Goal: Task Accomplishment & Management: Manage account settings

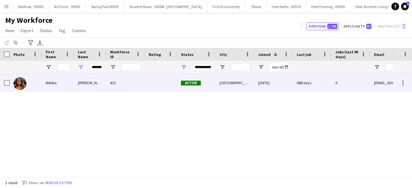
click at [131, 83] on div "431" at bounding box center [125, 83] width 39 height 18
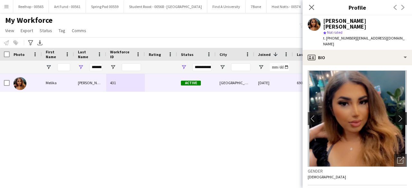
click at [396, 112] on button "chevron-right" at bounding box center [402, 118] width 13 height 13
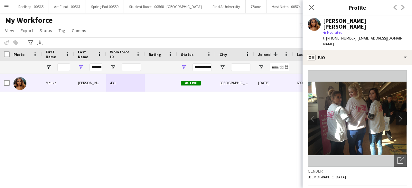
click at [396, 112] on button "chevron-right" at bounding box center [402, 118] width 13 height 13
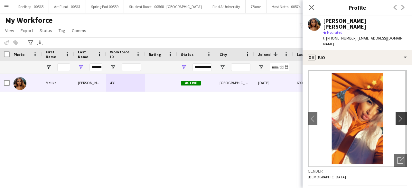
click at [396, 112] on button "chevron-right" at bounding box center [402, 118] width 13 height 13
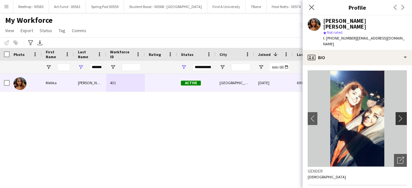
click at [396, 112] on button "chevron-right" at bounding box center [402, 118] width 13 height 13
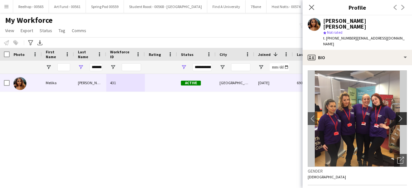
click at [396, 112] on button "chevron-right" at bounding box center [402, 118] width 13 height 13
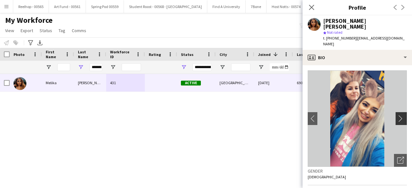
click at [396, 112] on button "chevron-right" at bounding box center [402, 118] width 13 height 13
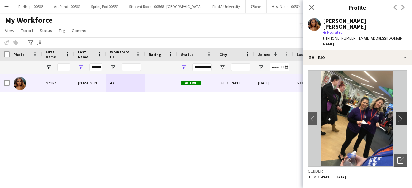
click at [396, 112] on button "chevron-right" at bounding box center [402, 118] width 13 height 13
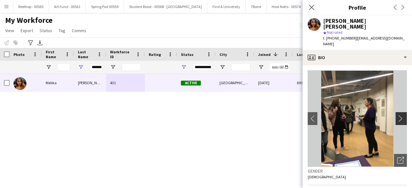
click at [396, 112] on button "chevron-right" at bounding box center [402, 118] width 13 height 13
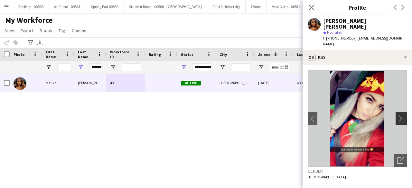
click at [396, 112] on button "chevron-right" at bounding box center [402, 118] width 13 height 13
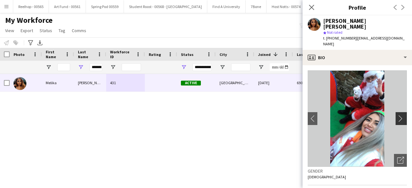
click at [396, 112] on button "chevron-right" at bounding box center [402, 118] width 13 height 13
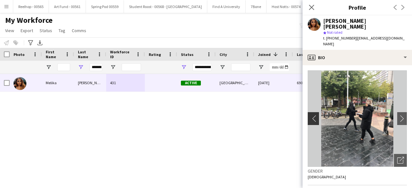
click at [309, 112] on button "chevron-left" at bounding box center [312, 118] width 13 height 13
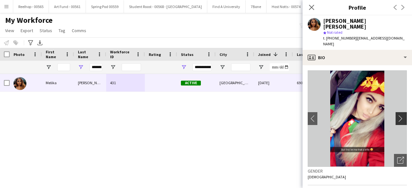
click at [399, 115] on app-icon "chevron-right" at bounding box center [402, 118] width 10 height 7
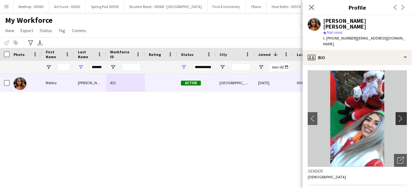
click at [399, 115] on app-icon "chevron-right" at bounding box center [402, 118] width 10 height 7
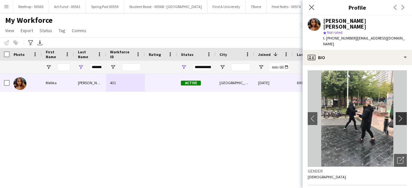
click at [399, 115] on app-icon "chevron-right" at bounding box center [402, 118] width 10 height 7
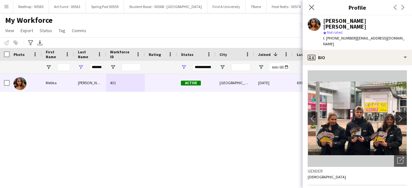
click at [399, 115] on app-icon "chevron-right" at bounding box center [402, 118] width 10 height 7
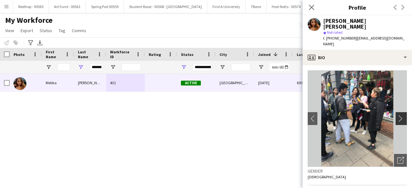
click at [399, 115] on app-icon "chevron-right" at bounding box center [402, 118] width 10 height 7
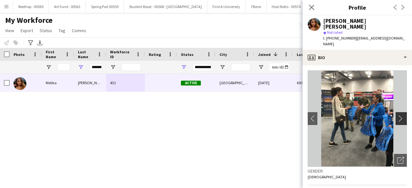
click at [399, 115] on app-icon "chevron-right" at bounding box center [402, 118] width 10 height 7
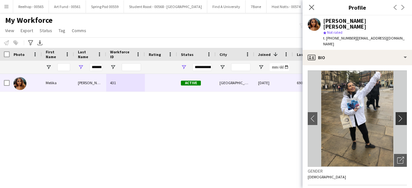
click at [399, 115] on app-icon "chevron-right" at bounding box center [402, 118] width 10 height 7
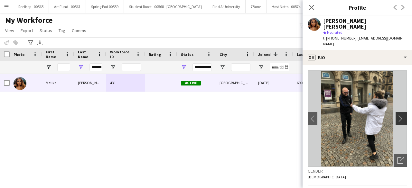
click at [399, 115] on app-icon "chevron-right" at bounding box center [402, 118] width 10 height 7
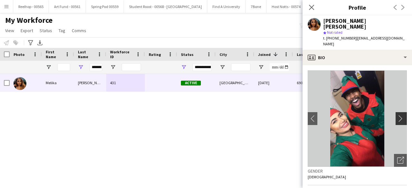
click at [399, 115] on app-icon "chevron-right" at bounding box center [402, 118] width 10 height 7
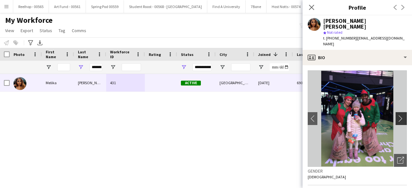
click at [399, 115] on app-icon "chevron-right" at bounding box center [402, 118] width 10 height 7
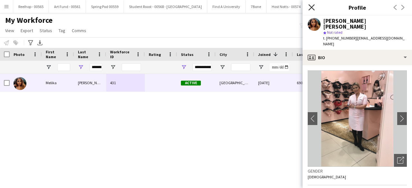
click at [314, 6] on icon at bounding box center [312, 7] width 6 height 6
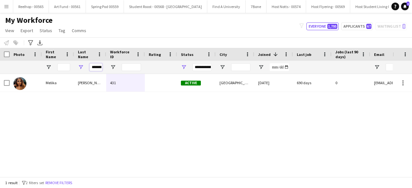
drag, startPoint x: 97, startPoint y: 67, endPoint x: 84, endPoint y: 71, distance: 13.4
click at [84, 71] on div "*******" at bounding box center [90, 67] width 32 height 13
type input "*"
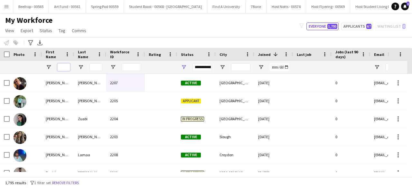
click at [64, 64] on input "First Name Filter Input" at bounding box center [63, 67] width 13 height 8
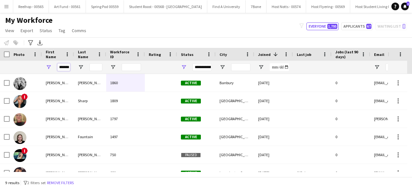
scroll to position [0, 3]
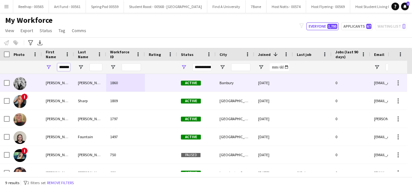
type input "*******"
click at [74, 83] on div "Natasha" at bounding box center [58, 83] width 32 height 18
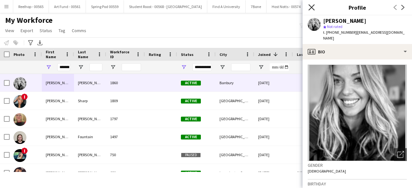
click at [312, 5] on icon "Close pop-in" at bounding box center [312, 7] width 6 height 6
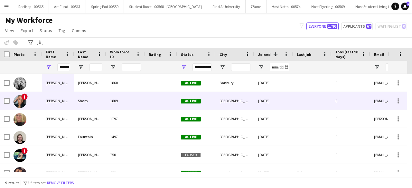
click at [148, 100] on div at bounding box center [161, 101] width 32 height 18
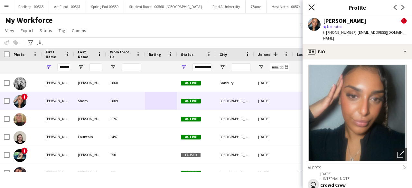
click at [313, 8] on icon "Close pop-in" at bounding box center [312, 7] width 6 height 6
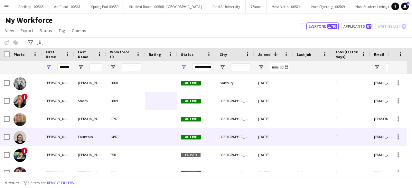
click at [125, 138] on div "1497" at bounding box center [125, 137] width 39 height 18
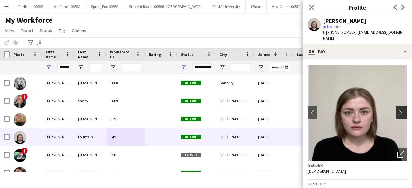
click at [397, 109] on app-icon "chevron-right" at bounding box center [402, 112] width 10 height 7
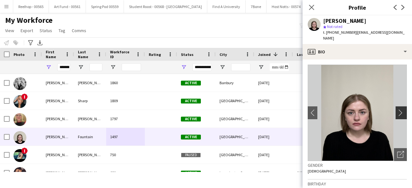
click at [397, 109] on app-icon "chevron-right" at bounding box center [402, 112] width 10 height 7
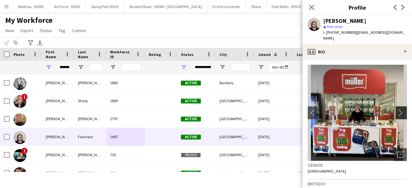
click at [397, 109] on app-icon "chevron-right" at bounding box center [402, 112] width 10 height 7
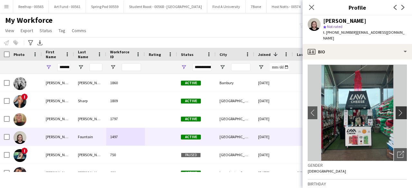
click at [397, 109] on app-icon "chevron-right" at bounding box center [402, 112] width 10 height 7
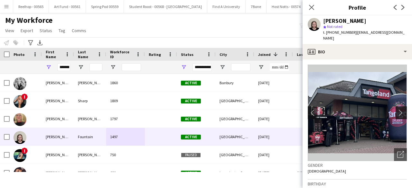
click at [397, 109] on app-icon "chevron-right" at bounding box center [402, 112] width 10 height 7
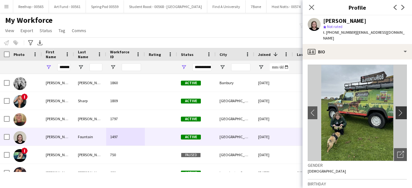
click at [397, 109] on app-icon "chevron-right" at bounding box center [402, 112] width 10 height 7
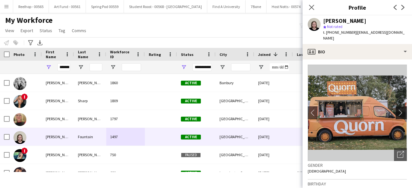
click at [397, 109] on app-icon "chevron-right" at bounding box center [402, 112] width 10 height 7
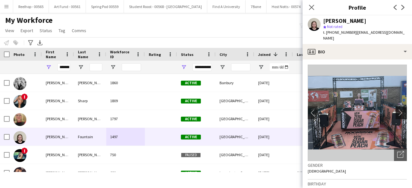
click at [397, 109] on app-icon "chevron-right" at bounding box center [402, 112] width 10 height 7
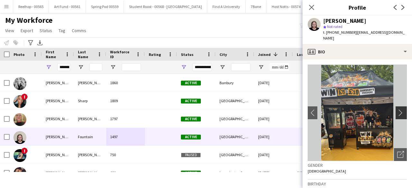
click at [397, 109] on app-icon "chevron-right" at bounding box center [402, 112] width 10 height 7
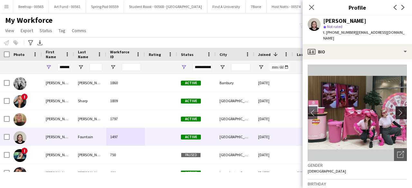
click at [397, 109] on app-icon "chevron-right" at bounding box center [402, 112] width 10 height 7
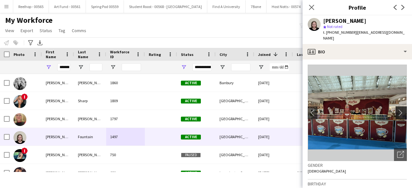
drag, startPoint x: 396, startPoint y: 104, endPoint x: 396, endPoint y: 108, distance: 3.2
click at [397, 109] on app-icon "chevron-right" at bounding box center [402, 112] width 10 height 7
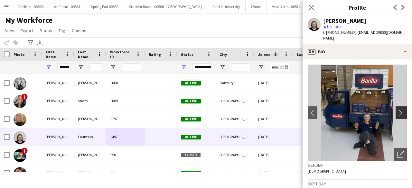
click at [397, 109] on app-icon "chevron-right" at bounding box center [402, 112] width 10 height 7
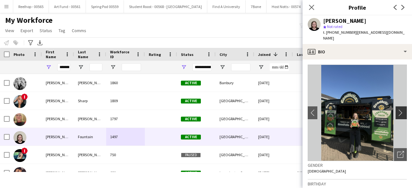
click at [397, 109] on app-icon "chevron-right" at bounding box center [402, 112] width 10 height 7
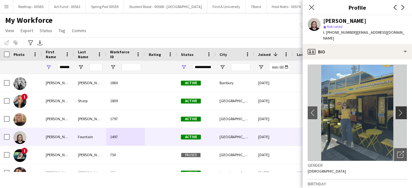
click at [397, 109] on app-icon "chevron-right" at bounding box center [402, 112] width 10 height 7
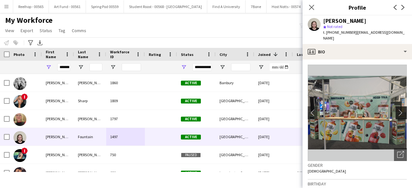
click at [397, 109] on app-icon "chevron-right" at bounding box center [402, 112] width 10 height 7
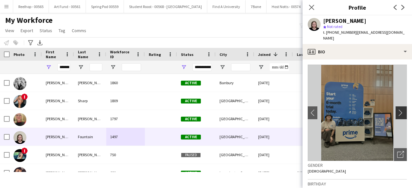
click at [397, 109] on app-icon "chevron-right" at bounding box center [402, 112] width 10 height 7
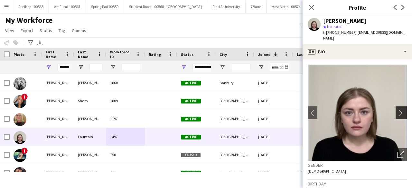
click at [397, 109] on app-icon "chevron-right" at bounding box center [402, 112] width 10 height 7
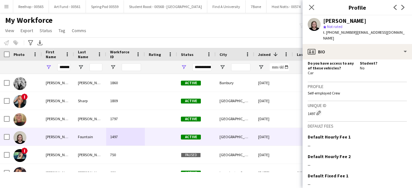
scroll to position [281, 0]
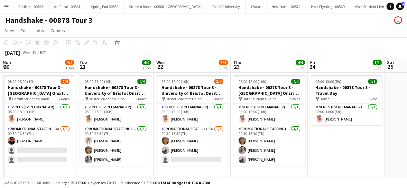
scroll to position [0, 204]
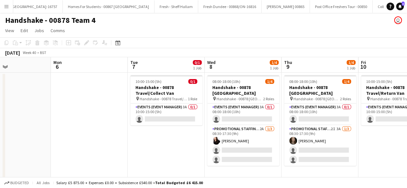
scroll to position [0, 209]
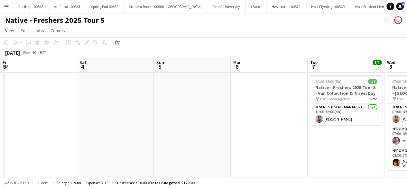
scroll to position [0, 217]
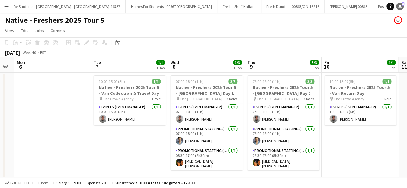
click at [401, 5] on icon at bounding box center [400, 6] width 3 height 3
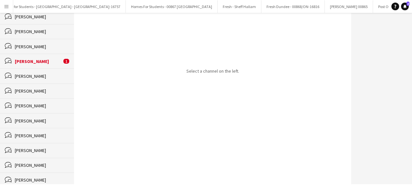
scroll to position [358, 0]
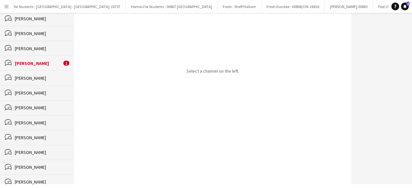
click at [44, 61] on div "Rosie Farnell" at bounding box center [38, 64] width 47 height 6
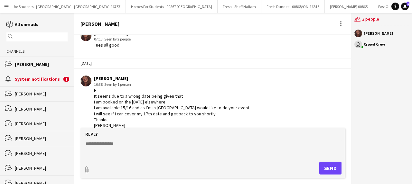
scroll to position [319, 0]
click at [132, 149] on textarea at bounding box center [214, 149] width 258 height 17
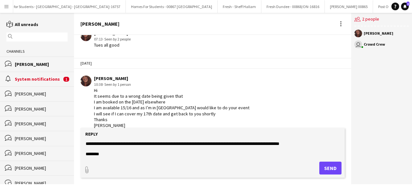
scroll to position [5, 0]
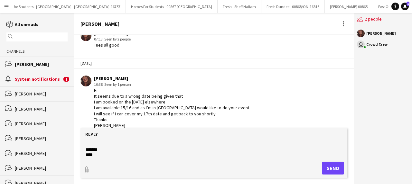
type textarea "**********"
click at [334, 171] on button "Send" at bounding box center [333, 168] width 22 height 13
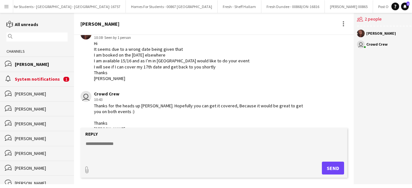
click at [31, 76] on div "System notifications" at bounding box center [38, 79] width 47 height 6
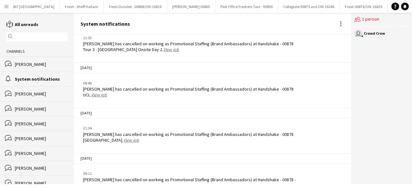
scroll to position [0, 9550]
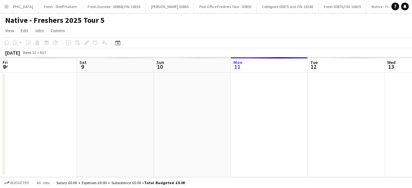
scroll to position [0, 154]
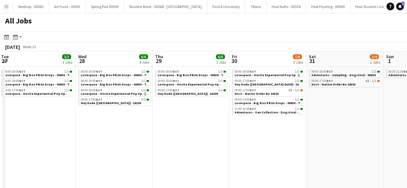
scroll to position [0, 186]
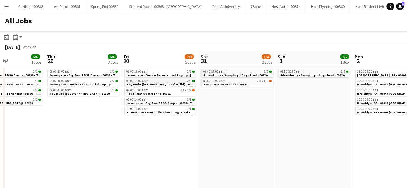
click at [167, 87] on app-brief-job-card "09:00-17:00 BST 2/2 Hey Dude ([GEOGRAPHIC_DATA] Guild) -16299" at bounding box center [160, 83] width 72 height 8
click at [171, 83] on span "Hey Dude ([GEOGRAPHIC_DATA] Guild) -16299" at bounding box center [161, 84] width 69 height 4
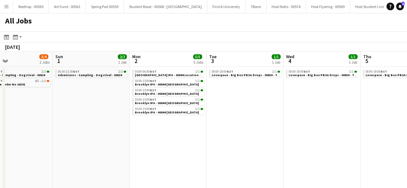
scroll to position [0, 302]
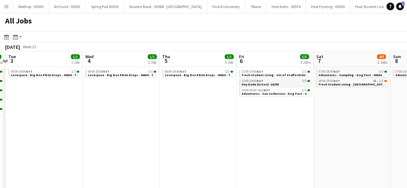
click at [274, 83] on span "Hey Dude (Aston) -16299" at bounding box center [260, 84] width 37 height 4
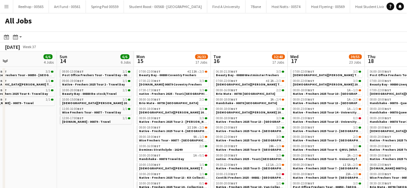
scroll to position [0, 172]
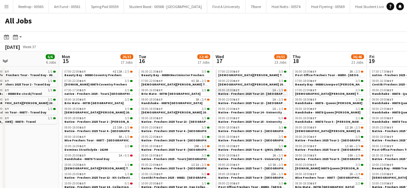
click at [257, 92] on span "Native - Freshers 2025 Tour 10 - Falmouth University" at bounding box center [258, 94] width 81 height 4
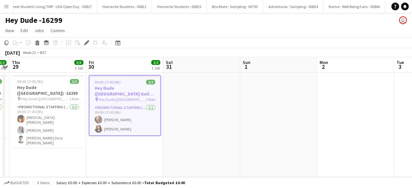
scroll to position [0, 6938]
click at [137, 120] on app-card-role "Promotional Staffing (Brand Ambassadors) [DATE] 09:00-17:00 (8h) [PERSON_NAME] …" at bounding box center [125, 119] width 71 height 31
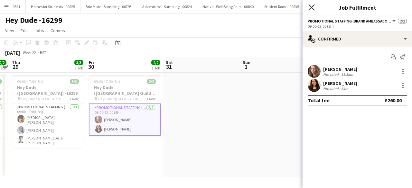
click at [310, 5] on icon "Close pop-in" at bounding box center [312, 7] width 6 height 6
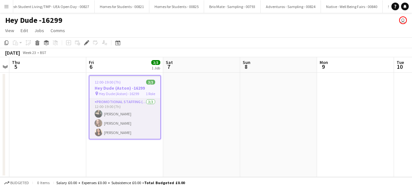
scroll to position [0, 6938]
click at [134, 116] on app-card-role "Promotional Staffing (Brand Ambassadors) 3/3 12:00-19:00 (7h) Kimberley Bradsha…" at bounding box center [125, 119] width 71 height 41
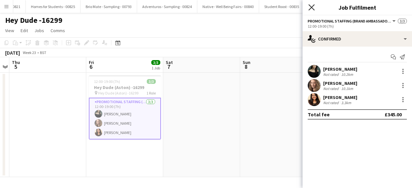
click at [312, 5] on icon "Close pop-in" at bounding box center [312, 7] width 6 height 6
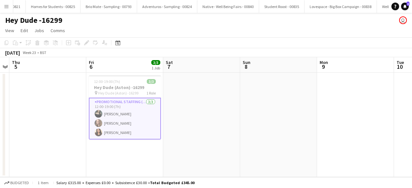
click at [142, 122] on app-card-role "Promotional Staffing (Brand Ambassadors) 3/3 12:00-19:00 (7h) Kimberley Bradsha…" at bounding box center [125, 119] width 72 height 42
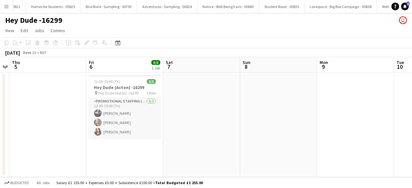
click at [142, 122] on app-card-role "Promotional Staffing (Brand Ambassadors) 3/3 12:00-19:00 (7h) Kimberley Bradsha…" at bounding box center [125, 118] width 72 height 41
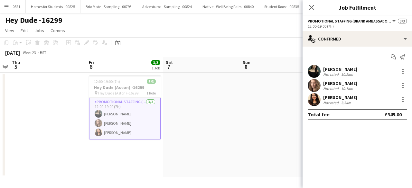
click at [318, 6] on div "Close pop-in" at bounding box center [312, 7] width 18 height 15
click at [313, 7] on icon "Close pop-in" at bounding box center [312, 7] width 6 height 6
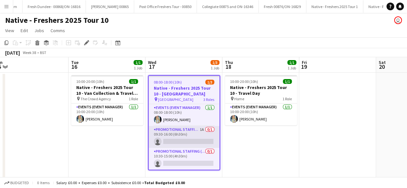
scroll to position [0, 164]
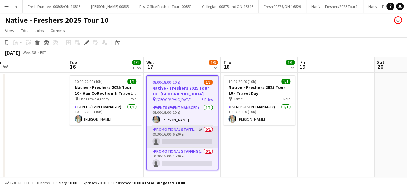
click at [189, 142] on app-card-role "Promotional Staffing (Brand Ambassadors) 1A 0/1 09:30-16:00 (6h30m) single-neut…" at bounding box center [182, 137] width 71 height 22
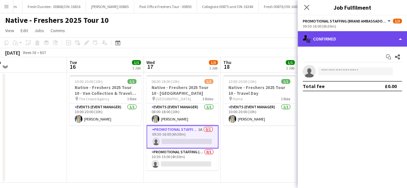
click at [375, 34] on div "single-neutral-actions-check-2 Confirmed" at bounding box center [352, 38] width 109 height 15
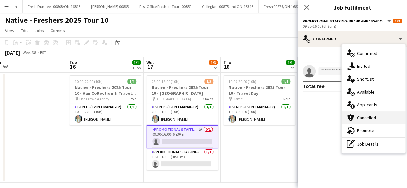
click at [372, 113] on div "cancellation Cancelled" at bounding box center [374, 117] width 64 height 13
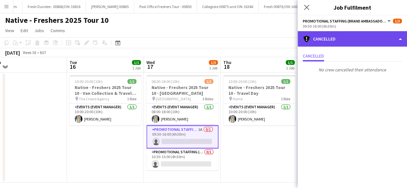
click at [365, 37] on div "cancellation Cancelled" at bounding box center [352, 38] width 109 height 15
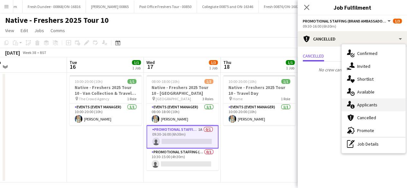
click at [371, 106] on div "single-neutral-actions-information Applicants" at bounding box center [374, 105] width 64 height 13
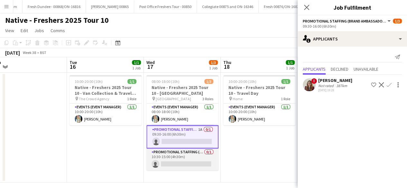
click at [186, 158] on app-card-role "Promotional Staffing (Brand Ambassadors) 0/1 10:30-15:00 (4h30m) single-neutral…" at bounding box center [183, 160] width 72 height 22
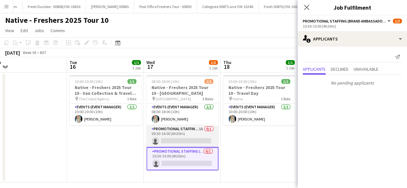
click at [181, 141] on app-card-role "Promotional Staffing (Brand Ambassadors) 1A 0/1 09:30-16:00 (6h30m) single-neut…" at bounding box center [183, 137] width 72 height 22
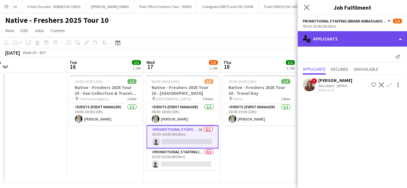
click at [369, 38] on div "single-neutral-actions-information Applicants" at bounding box center [352, 38] width 109 height 15
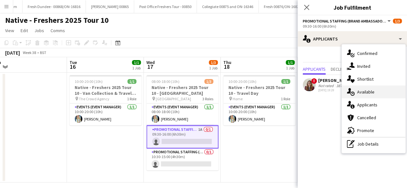
click at [383, 92] on div "single-neutral-actions-upload Available" at bounding box center [374, 92] width 64 height 13
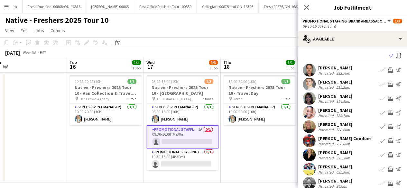
click at [389, 56] on app-icon "Filter" at bounding box center [391, 56] width 5 height 6
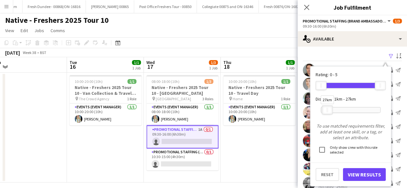
drag, startPoint x: 379, startPoint y: 109, endPoint x: 326, endPoint y: 114, distance: 53.4
click at [326, 114] on div at bounding box center [327, 110] width 10 height 8
click at [359, 174] on button "View Results" at bounding box center [364, 174] width 43 height 13
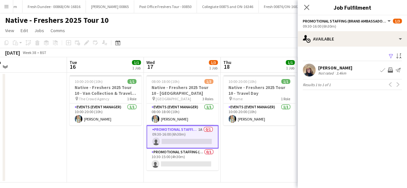
click at [310, 68] on app-user-avatar at bounding box center [309, 70] width 13 height 13
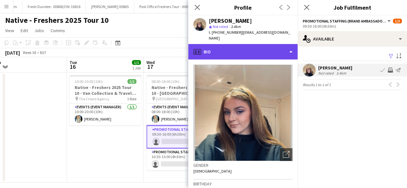
click at [250, 44] on div "profile Bio" at bounding box center [242, 51] width 109 height 15
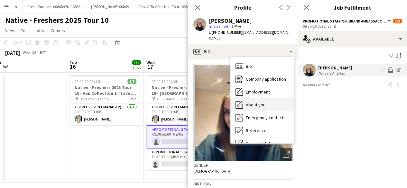
click at [257, 103] on div "About you About you" at bounding box center [263, 105] width 64 height 13
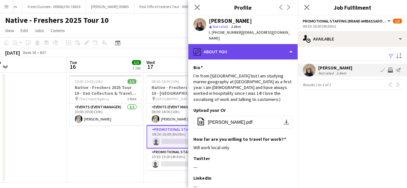
click at [258, 47] on div "pencil4 About you" at bounding box center [242, 51] width 109 height 15
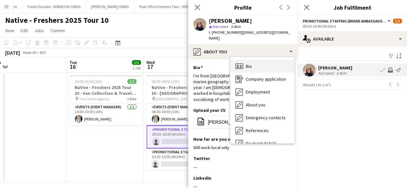
click at [262, 60] on div "Bio Bio" at bounding box center [263, 66] width 64 height 13
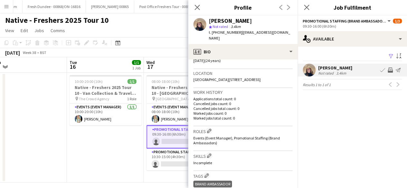
scroll to position [130, 0]
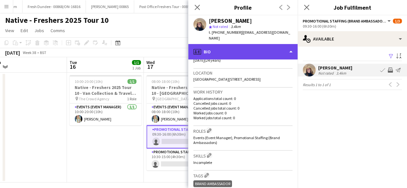
click at [260, 44] on div "profile Bio" at bounding box center [242, 51] width 109 height 15
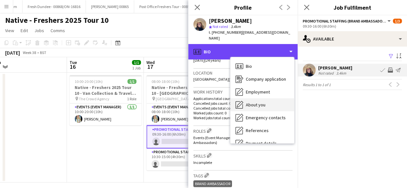
scroll to position [61, 0]
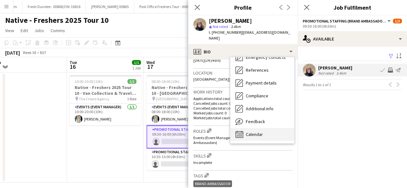
click at [263, 132] on span "Calendar" at bounding box center [254, 135] width 17 height 6
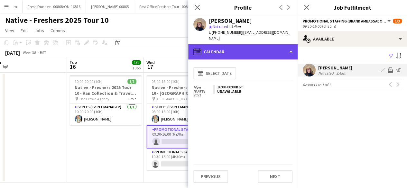
click at [258, 45] on div "calendar-full Calendar" at bounding box center [242, 51] width 109 height 15
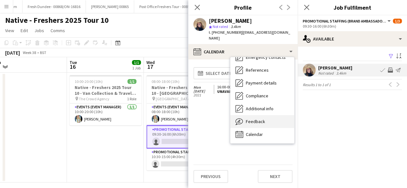
click at [262, 119] on span "Feedback" at bounding box center [255, 122] width 19 height 6
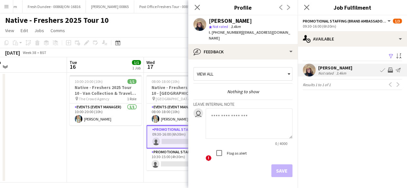
click at [392, 54] on app-icon "Filter" at bounding box center [391, 56] width 5 height 6
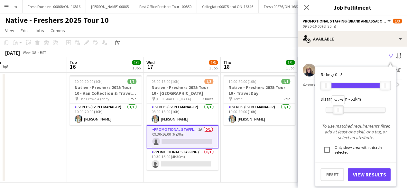
drag, startPoint x: 335, startPoint y: 107, endPoint x: 341, endPoint y: 109, distance: 6.5
click at [341, 109] on div at bounding box center [338, 110] width 10 height 8
click at [360, 174] on button "View Results" at bounding box center [369, 174] width 43 height 13
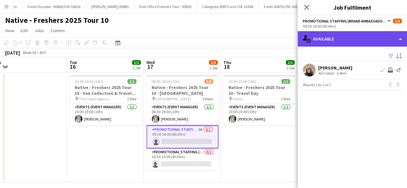
click at [339, 34] on div "single-neutral-actions-upload Available" at bounding box center [352, 38] width 109 height 15
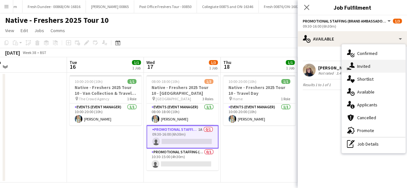
click at [368, 65] on div "single-neutral-actions-share-1 Invited" at bounding box center [374, 66] width 64 height 13
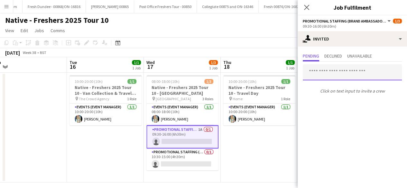
click at [333, 73] on input "text" at bounding box center [352, 72] width 99 height 16
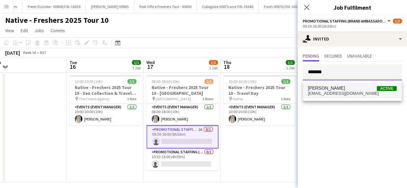
type input "*******"
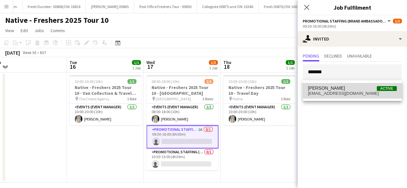
click at [335, 93] on span "gracehitchcox675@gmail.com" at bounding box center [352, 93] width 89 height 5
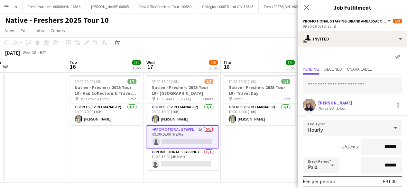
scroll to position [75, 0]
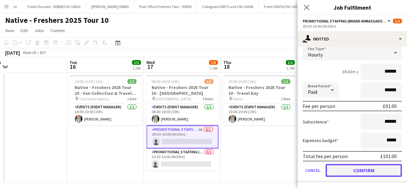
click at [357, 169] on button "Confirm" at bounding box center [364, 170] width 76 height 13
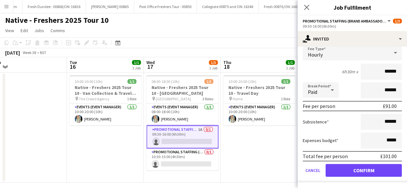
scroll to position [0, 0]
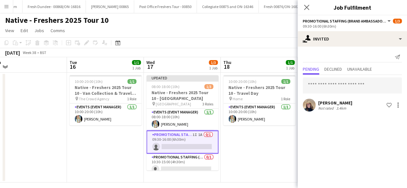
click at [311, 11] on div "Close pop-in" at bounding box center [307, 7] width 18 height 15
click at [307, 7] on icon at bounding box center [307, 7] width 6 height 6
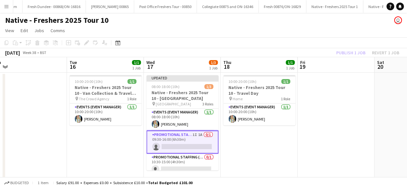
click at [277, 166] on app-date-cell "10:00-20:00 (10h) 1/1 Native - Freshers 2025 Tour 10 - Travel Day pin Home 1 Ro…" at bounding box center [259, 128] width 77 height 110
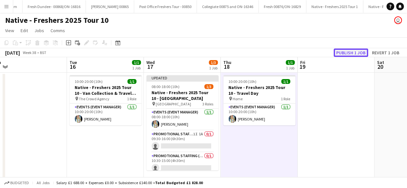
click at [349, 55] on button "Publish 1 job" at bounding box center [351, 53] width 34 height 8
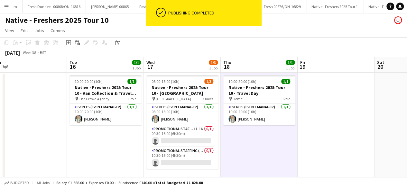
scroll to position [5, 0]
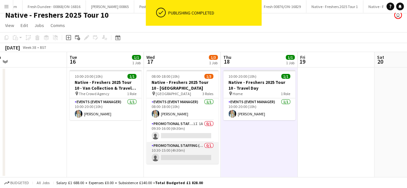
click at [195, 155] on app-card-role "Promotional Staffing (Brand Ambassadors) 0/1 10:30-15:00 (4h30m) single-neutral…" at bounding box center [183, 153] width 72 height 22
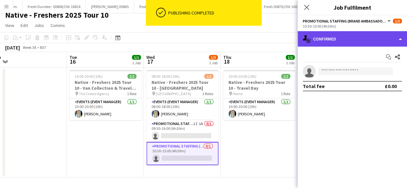
click at [375, 40] on div "single-neutral-actions-check-2 Confirmed" at bounding box center [352, 38] width 109 height 15
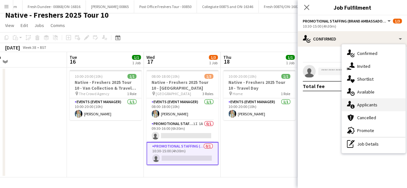
click at [382, 103] on div "single-neutral-actions-information Applicants" at bounding box center [374, 105] width 64 height 13
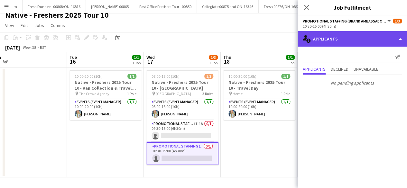
click at [355, 35] on div "single-neutral-actions-information Applicants" at bounding box center [352, 38] width 109 height 15
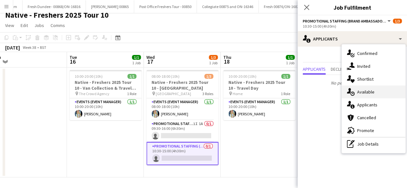
click at [372, 88] on div "single-neutral-actions-upload Available" at bounding box center [374, 92] width 64 height 13
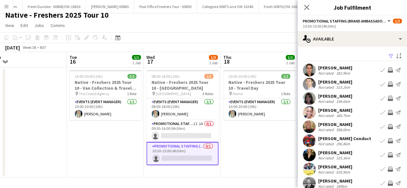
click at [389, 53] on app-icon "Filter" at bounding box center [391, 56] width 5 height 6
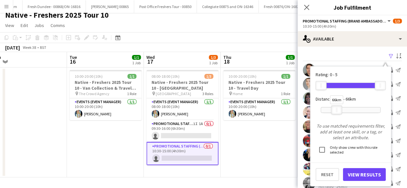
drag, startPoint x: 383, startPoint y: 108, endPoint x: 339, endPoint y: 112, distance: 44.1
click at [339, 112] on div at bounding box center [337, 110] width 10 height 8
click at [361, 174] on button "View Results" at bounding box center [364, 174] width 43 height 13
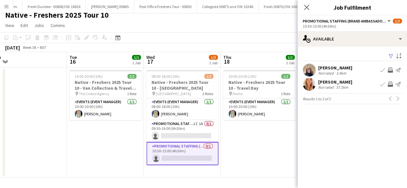
click at [311, 83] on app-user-avatar at bounding box center [309, 84] width 13 height 13
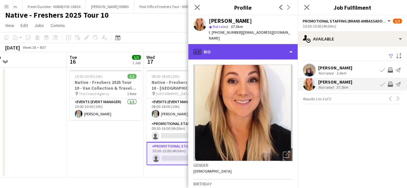
click at [265, 44] on div "profile Bio" at bounding box center [242, 51] width 109 height 15
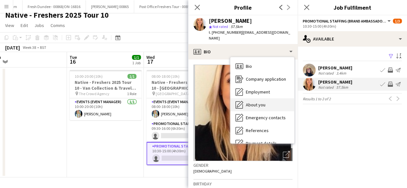
click at [263, 102] on span "About you" at bounding box center [256, 105] width 20 height 6
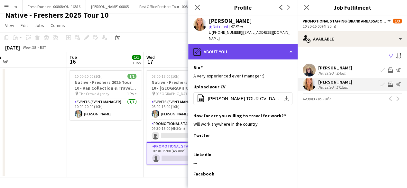
click at [260, 49] on div "pencil4 About you" at bounding box center [242, 51] width 109 height 15
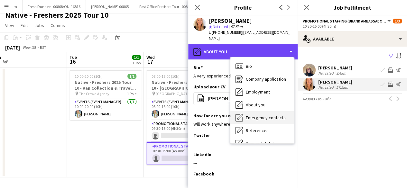
scroll to position [61, 0]
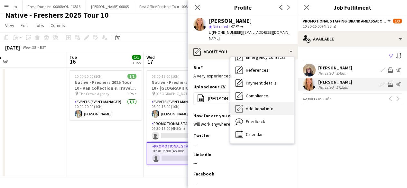
click at [268, 106] on span "Additional info" at bounding box center [260, 109] width 28 height 6
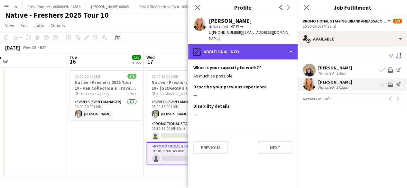
click at [236, 44] on div "pencil4 Additional info" at bounding box center [242, 51] width 109 height 15
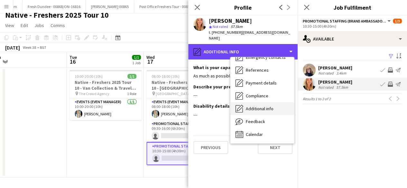
scroll to position [0, 0]
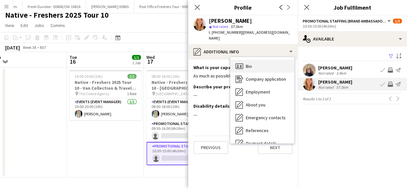
click at [270, 63] on div "Bio Bio" at bounding box center [263, 66] width 64 height 13
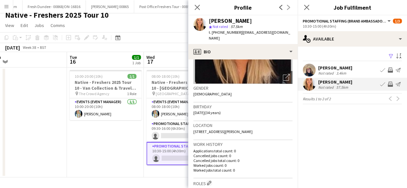
scroll to position [84, 0]
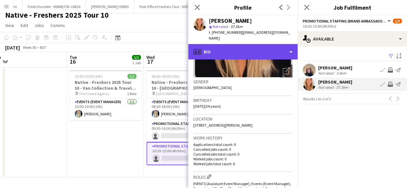
click at [261, 47] on div "profile Bio" at bounding box center [242, 51] width 109 height 15
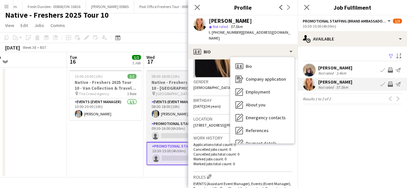
click at [183, 76] on div "08:00-18:00 (10h) 1/3" at bounding box center [183, 76] width 72 height 5
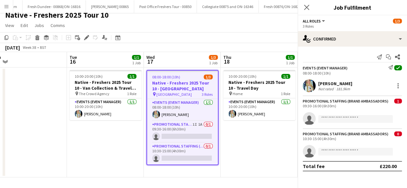
click at [183, 76] on div "08:00-18:00 (10h) 1/3" at bounding box center [182, 77] width 71 height 5
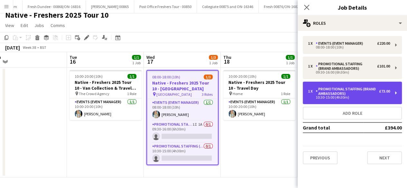
click at [366, 88] on div "Promotional Staffing (Brand Ambassadors)" at bounding box center [347, 91] width 63 height 9
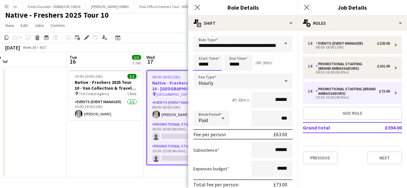
click at [215, 64] on input "*****" at bounding box center [208, 63] width 28 height 16
type input "*****"
click at [202, 73] on div at bounding box center [201, 74] width 13 height 6
click at [247, 66] on input "*****" at bounding box center [238, 63] width 28 height 16
type input "*****"
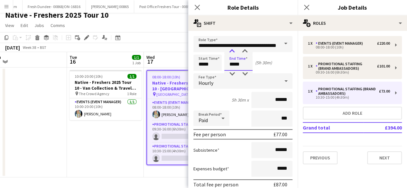
click at [231, 51] on div at bounding box center [232, 51] width 13 height 6
click at [309, 7] on icon "Close pop-in" at bounding box center [307, 7] width 6 height 6
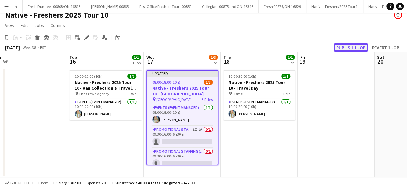
click at [349, 43] on button "Publish 1 job" at bounding box center [351, 47] width 34 height 8
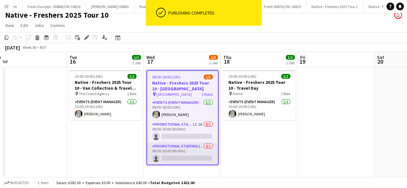
click at [194, 152] on app-card-role "Promotional Staffing (Brand Ambassadors) 0/1 09:30-16:00 (6h30m) single-neutral…" at bounding box center [182, 154] width 71 height 22
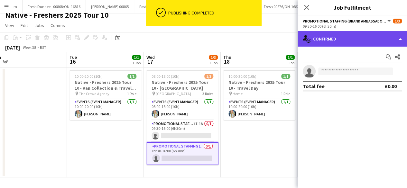
click at [354, 39] on div "single-neutral-actions-check-2 Confirmed" at bounding box center [352, 38] width 109 height 15
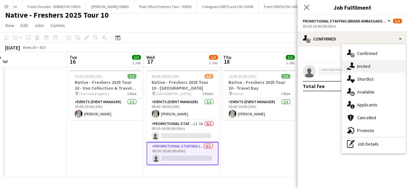
click at [372, 65] on div "single-neutral-actions-share-1 Invited" at bounding box center [374, 66] width 64 height 13
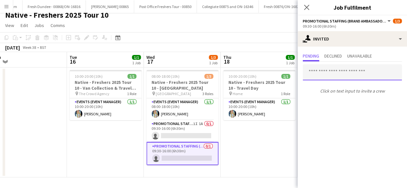
click at [330, 68] on input "text" at bounding box center [352, 72] width 99 height 16
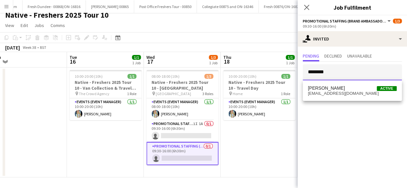
type input "********"
click at [329, 81] on div "Bethan Smale Active bethansmalepromo@gmail.com" at bounding box center [352, 91] width 99 height 21
click at [329, 89] on span "Bethan Smale" at bounding box center [326, 88] width 37 height 5
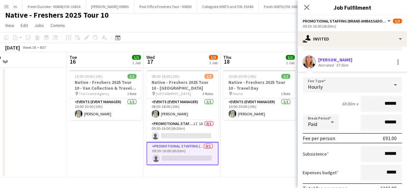
scroll to position [45, 0]
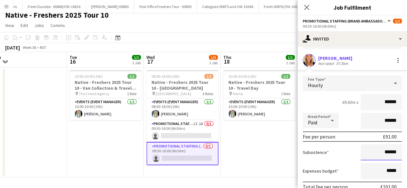
click at [383, 153] on input "******" at bounding box center [381, 153] width 41 height 16
type input "**"
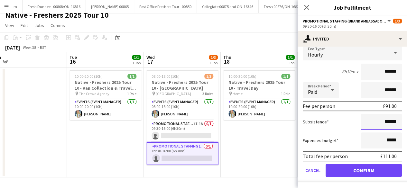
type input "******"
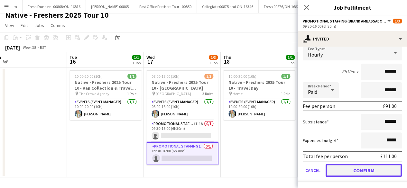
click at [348, 172] on button "Confirm" at bounding box center [364, 170] width 76 height 13
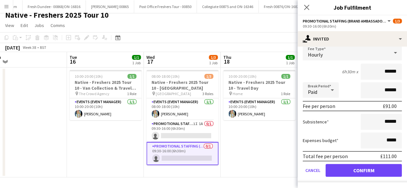
scroll to position [0, 0]
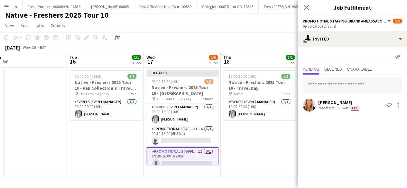
click at [279, 152] on app-date-cell "10:00-20:00 (10h) 1/1 Native - Freshers 2025 Tour 10 - Travel Day pin Home 1 Ro…" at bounding box center [259, 123] width 77 height 110
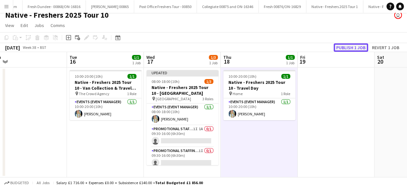
click at [350, 50] on button "Publish 1 job" at bounding box center [351, 47] width 34 height 8
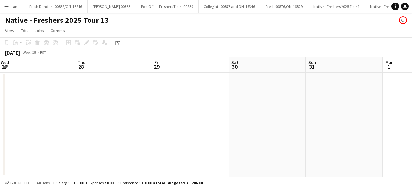
scroll to position [0, 233]
click at [156, 89] on app-date-cell at bounding box center [190, 125] width 77 height 105
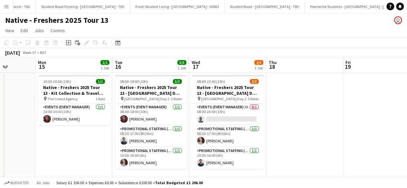
scroll to position [0, 9061]
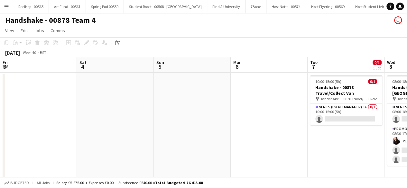
scroll to position [0, 209]
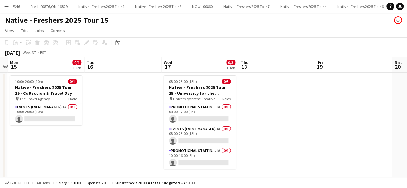
scroll to position [0, 300]
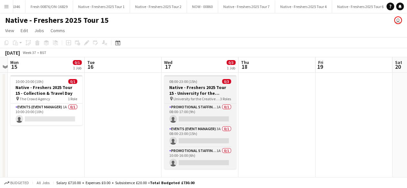
click at [212, 80] on div "08:00-23:00 (15h) 0/3" at bounding box center [200, 81] width 72 height 5
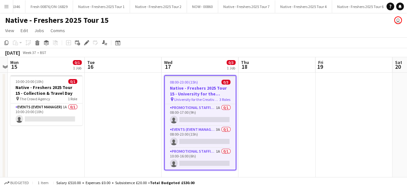
click at [212, 80] on div "08:00-23:00 (15h) 0/3" at bounding box center [200, 82] width 71 height 5
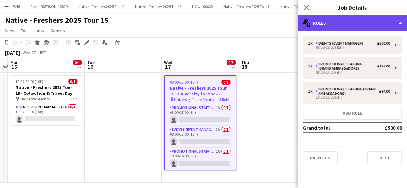
click at [355, 23] on div "multiple-users-add Roles" at bounding box center [352, 22] width 109 height 15
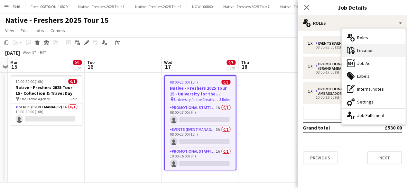
click at [364, 52] on div "maps-pin-1 Location" at bounding box center [374, 50] width 64 height 13
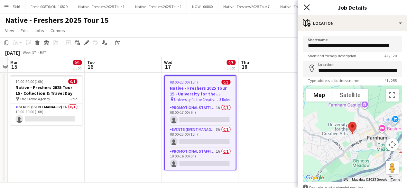
click at [307, 7] on icon at bounding box center [307, 7] width 6 height 6
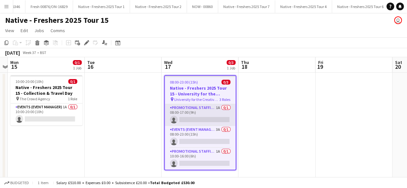
click at [205, 118] on app-card-role "Promotional Staffing (Brand Ambassadors) 1A 0/1 08:00-17:00 (9h) single-neutral…" at bounding box center [200, 115] width 71 height 22
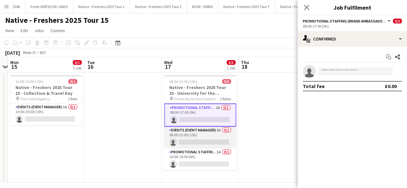
click at [208, 139] on app-card-role "Events (Event Manager) 3A 0/1 08:00-23:00 (15h) single-neutral-actions" at bounding box center [200, 138] width 72 height 22
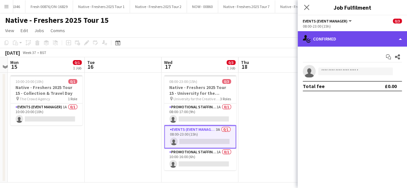
click at [369, 36] on div "single-neutral-actions-check-2 Confirmed" at bounding box center [352, 38] width 109 height 15
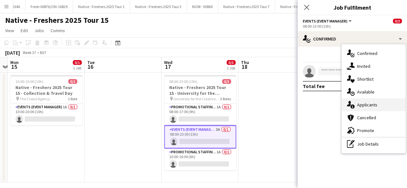
click at [369, 105] on div "single-neutral-actions-information Applicants" at bounding box center [374, 105] width 64 height 13
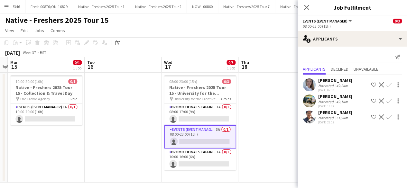
click at [309, 83] on app-user-avatar at bounding box center [309, 85] width 13 height 13
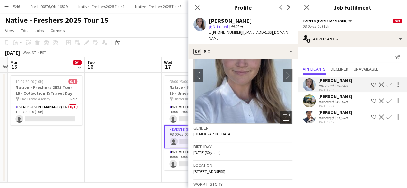
scroll to position [37, 0]
click at [283, 73] on app-icon "chevron-right" at bounding box center [288, 76] width 10 height 7
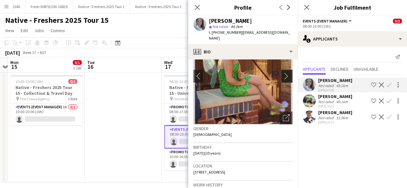
click at [283, 73] on app-icon "chevron-right" at bounding box center [288, 76] width 10 height 7
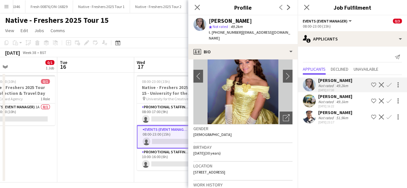
scroll to position [0, 188]
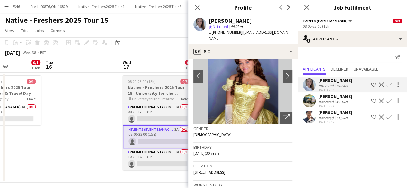
click at [166, 79] on app-job-card "08:00-23:00 (15h) 0/3 Native - Freshers 2025 Tour 15 - University for the Creat…" at bounding box center [159, 122] width 72 height 95
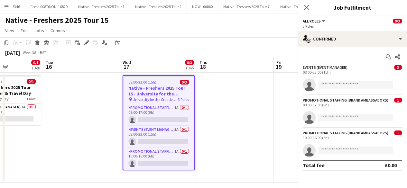
click at [166, 79] on app-job-card "08:00-23:00 (15h) 0/3 Native - Freshers 2025 Tour 15 - University for the Creat…" at bounding box center [159, 122] width 72 height 95
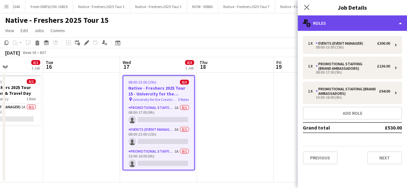
click at [354, 21] on div "multiple-users-add Roles" at bounding box center [352, 22] width 109 height 15
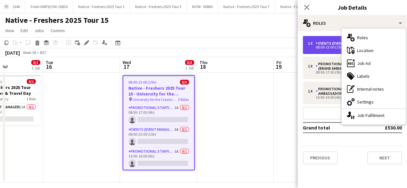
click at [325, 44] on div "Events (Event Manager)" at bounding box center [341, 43] width 50 height 5
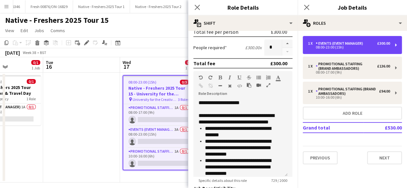
scroll to position [121, 0]
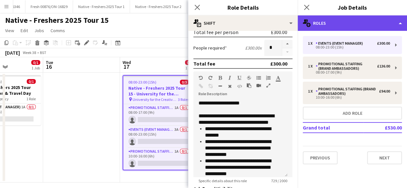
click at [365, 19] on div "multiple-users-add Roles" at bounding box center [352, 22] width 109 height 15
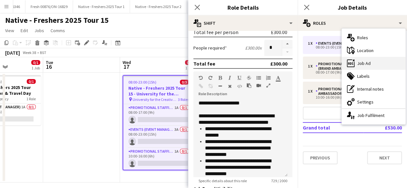
click at [368, 65] on div "ads-window Job Ad" at bounding box center [374, 63] width 64 height 13
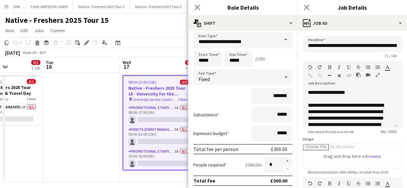
scroll to position [0, 0]
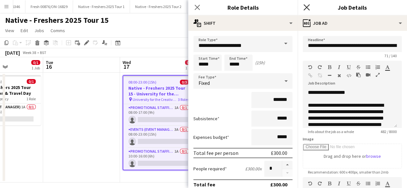
click at [306, 6] on icon at bounding box center [307, 7] width 6 height 6
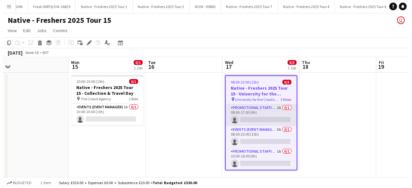
scroll to position [0, 164]
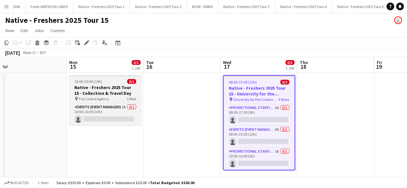
click at [111, 80] on div "10:00-20:00 (10h) 0/1" at bounding box center [105, 81] width 72 height 5
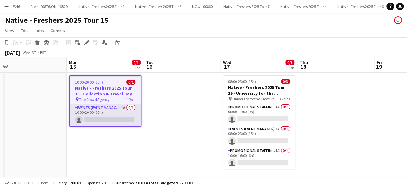
click at [117, 115] on app-card-role "Events (Event Manager) 1A 0/1 10:00-20:00 (10h) single-neutral-actions" at bounding box center [105, 115] width 71 height 22
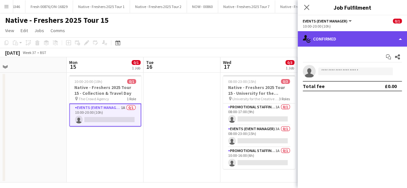
click at [350, 36] on div "single-neutral-actions-check-2 Confirmed" at bounding box center [352, 38] width 109 height 15
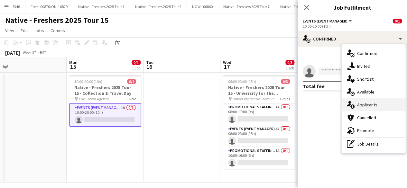
click at [370, 107] on div "single-neutral-actions-information Applicants" at bounding box center [374, 105] width 64 height 13
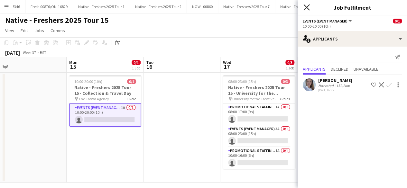
click at [307, 5] on icon "Close pop-in" at bounding box center [307, 7] width 6 height 6
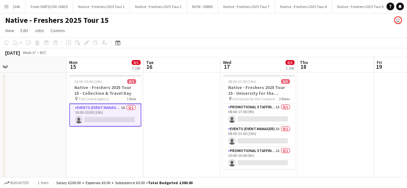
click at [169, 145] on app-date-cell at bounding box center [182, 128] width 77 height 110
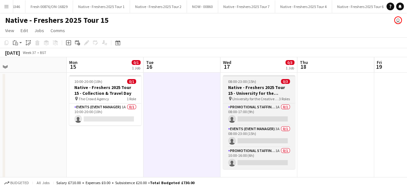
click at [276, 78] on app-job-card "08:00-23:00 (15h) 0/3 Native - Freshers 2025 Tour 15 - University for the Creat…" at bounding box center [259, 122] width 72 height 94
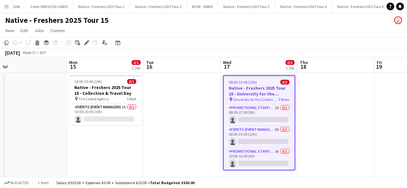
click at [276, 78] on app-job-card "08:00-23:00 (15h) 0/3 Native - Freshers 2025 Tour 15 - University for the Creat…" at bounding box center [259, 122] width 72 height 95
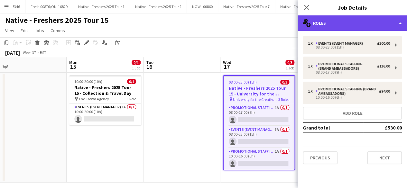
click at [376, 23] on div "multiple-users-add Roles" at bounding box center [352, 22] width 109 height 15
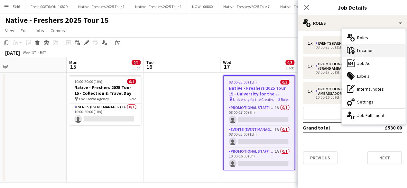
click at [370, 47] on div "maps-pin-1 Location" at bounding box center [374, 50] width 64 height 13
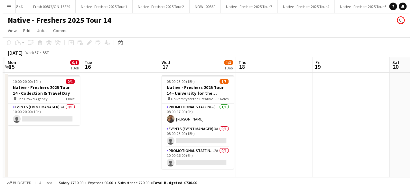
scroll to position [0, 149]
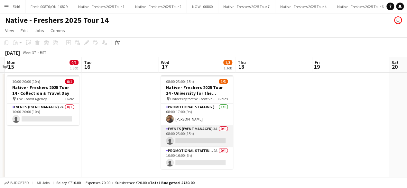
click at [195, 136] on app-card-role "Events (Event Manager) 3A 0/1 08:00-23:00 (15h) single-neutral-actions" at bounding box center [197, 137] width 72 height 22
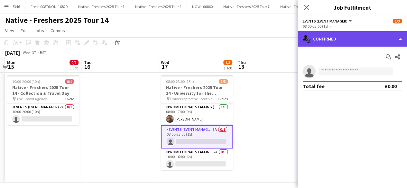
click at [367, 35] on div "single-neutral-actions-check-2 Confirmed" at bounding box center [352, 38] width 109 height 15
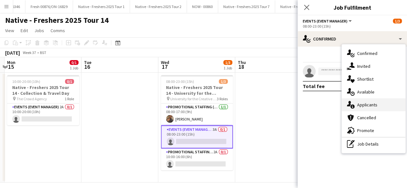
click at [372, 105] on div "single-neutral-actions-information Applicants" at bounding box center [374, 105] width 64 height 13
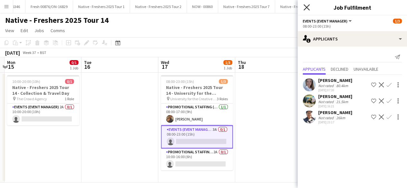
click at [308, 9] on icon "Close pop-in" at bounding box center [307, 7] width 6 height 6
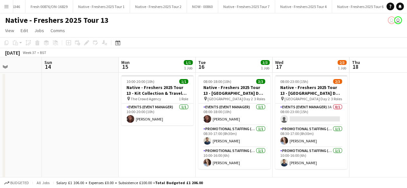
scroll to position [0, 275]
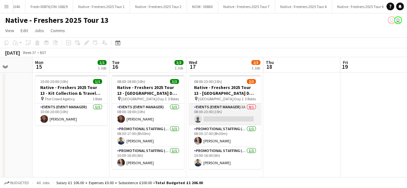
click at [226, 116] on app-card-role "Events (Event Manager) 3A 0/1 08:00-23:00 (15h) single-neutral-actions" at bounding box center [225, 115] width 72 height 22
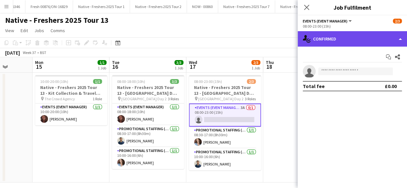
click at [353, 40] on div "single-neutral-actions-check-2 Confirmed" at bounding box center [352, 38] width 109 height 15
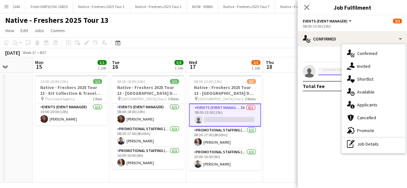
click at [330, 72] on input at bounding box center [356, 72] width 75 height 8
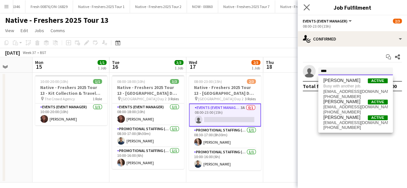
type input "****"
click at [306, 4] on app-icon "Close pop-in" at bounding box center [306, 7] width 9 height 9
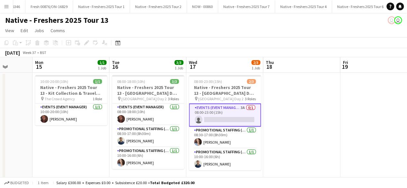
click at [283, 124] on app-date-cell at bounding box center [301, 128] width 77 height 110
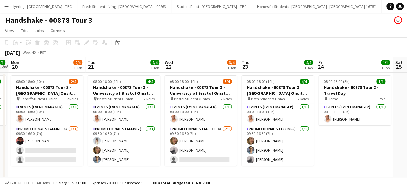
scroll to position [0, 145]
click at [203, 143] on app-card-role "Promotional Staffing (Brand Ambassadors) 1I 3A [DATE] 09:30-16:30 (7h) [PERSON_…" at bounding box center [201, 146] width 72 height 41
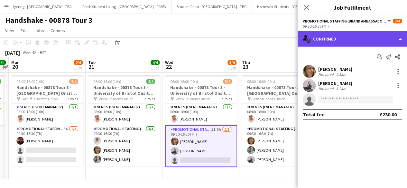
click at [365, 37] on div "single-neutral-actions-check-2 Confirmed" at bounding box center [352, 38] width 109 height 15
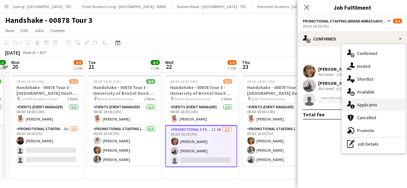
click at [368, 102] on div "single-neutral-actions-information Applicants" at bounding box center [374, 105] width 64 height 13
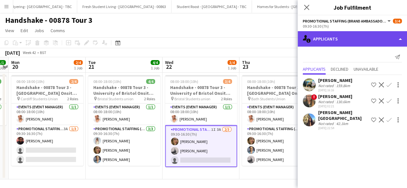
click at [359, 38] on div "single-neutral-actions-information Applicants" at bounding box center [352, 38] width 109 height 15
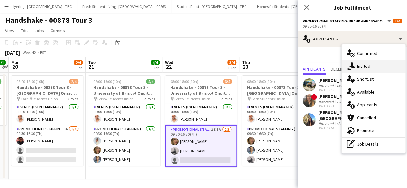
click at [363, 65] on div "single-neutral-actions-share-1 Invited" at bounding box center [374, 66] width 64 height 13
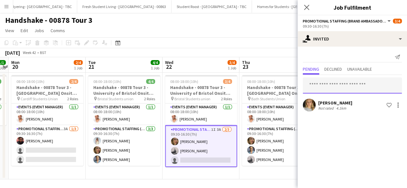
click at [351, 86] on input "text" at bounding box center [352, 86] width 99 height 16
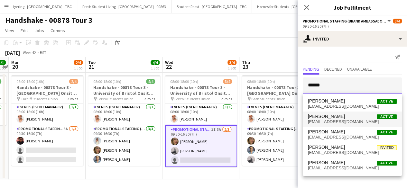
type input "******"
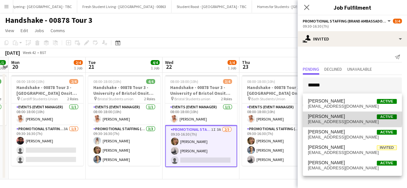
click at [349, 116] on span "Lauren Gore Active" at bounding box center [352, 116] width 89 height 5
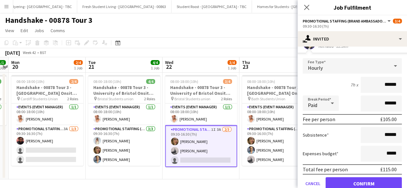
scroll to position [77, 0]
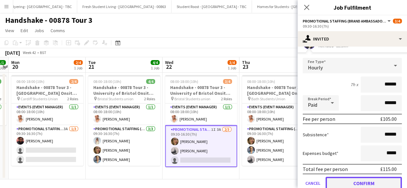
click at [347, 183] on button "Confirm" at bounding box center [364, 183] width 76 height 13
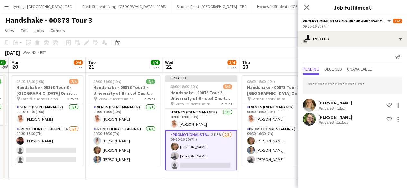
scroll to position [2, 0]
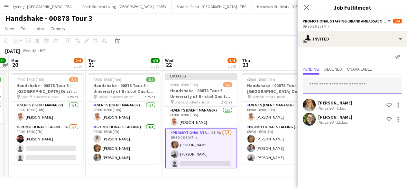
click at [336, 86] on input "text" at bounding box center [352, 86] width 99 height 16
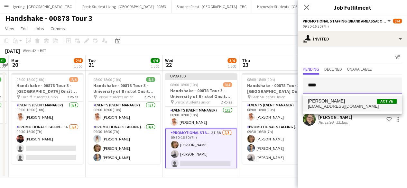
type input "****"
click at [338, 104] on span "Olly Mullen Active" at bounding box center [352, 101] width 89 height 5
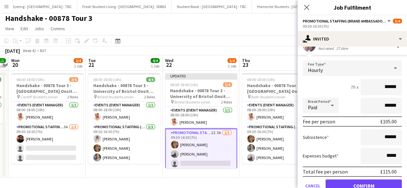
scroll to position [104, 0]
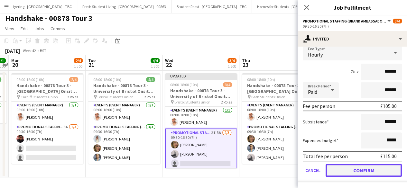
click at [345, 168] on button "Confirm" at bounding box center [364, 170] width 76 height 13
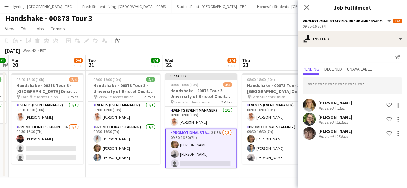
scroll to position [0, 0]
click at [284, 170] on app-date-cell "08:00-18:00 (10h) 4/4 Handshake - 00878 Tour 3 - University of Bath Onsite Day …" at bounding box center [278, 124] width 77 height 107
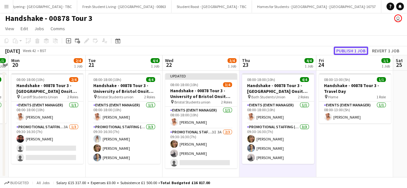
click at [346, 51] on button "Publish 1 job" at bounding box center [351, 51] width 34 height 8
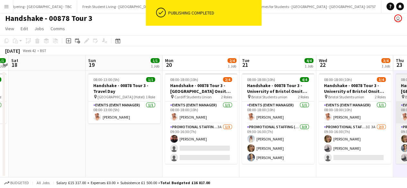
scroll to position [0, 182]
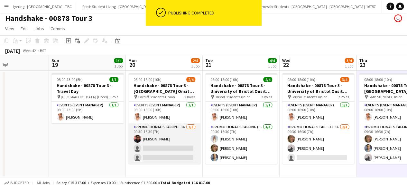
click at [189, 141] on app-card-role "Promotional Staffing (Brand Ambassadors) 3A 1/3 09:30-16:30 (7h) Emmanuel Orhew…" at bounding box center [164, 144] width 72 height 41
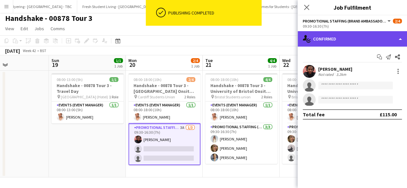
click at [351, 36] on div "single-neutral-actions-check-2 Confirmed" at bounding box center [352, 38] width 109 height 15
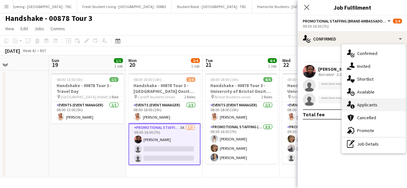
click at [366, 104] on div "single-neutral-actions-information Applicants" at bounding box center [374, 105] width 64 height 13
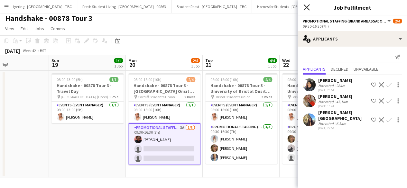
click at [307, 8] on icon at bounding box center [307, 7] width 6 height 6
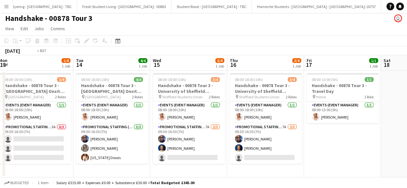
scroll to position [0, 134]
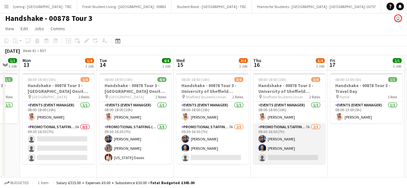
click at [298, 149] on app-card-role "Promotional Staffing (Brand Ambassadors) 7A 2/3 09:30-16:30 (7h) Eyan Mckoy Sha…" at bounding box center [289, 144] width 72 height 41
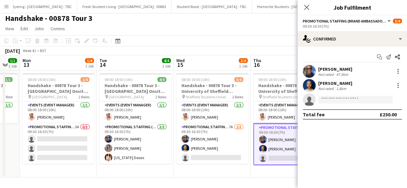
click at [354, 27] on div "09:30-16:30 (7h)" at bounding box center [352, 26] width 99 height 5
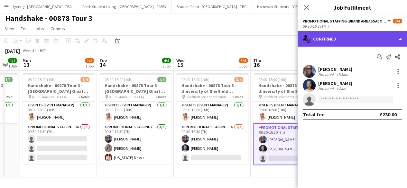
click at [351, 40] on div "single-neutral-actions-check-2 Confirmed" at bounding box center [352, 38] width 109 height 15
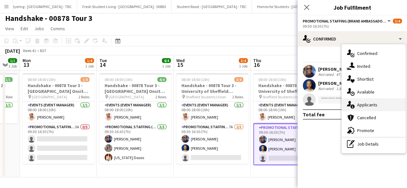
click at [372, 103] on div "single-neutral-actions-information Applicants" at bounding box center [374, 105] width 64 height 13
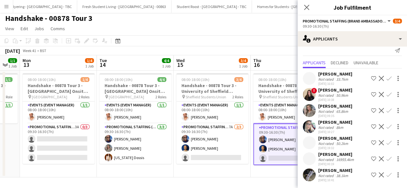
scroll to position [0, 0]
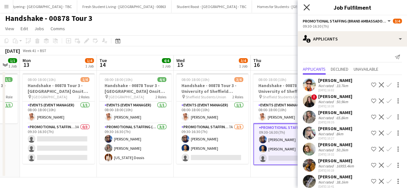
click at [307, 7] on icon at bounding box center [307, 7] width 6 height 6
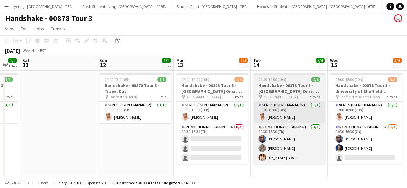
scroll to position [0, 194]
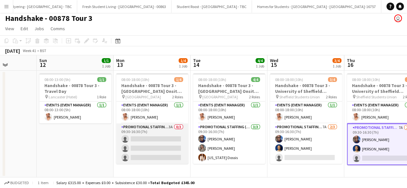
click at [150, 151] on app-card-role "Promotional Staffing (Brand Ambassadors) 3A 0/3 09:30-16:30 (7h) single-neutral…" at bounding box center [152, 144] width 72 height 41
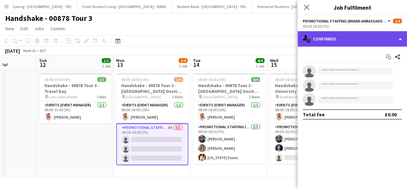
click at [359, 33] on div "single-neutral-actions-check-2 Confirmed" at bounding box center [352, 38] width 109 height 15
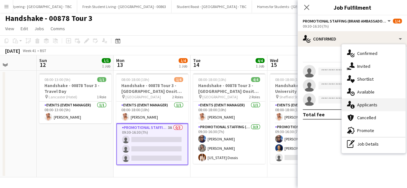
click at [373, 105] on div "single-neutral-actions-information Applicants" at bounding box center [374, 105] width 64 height 13
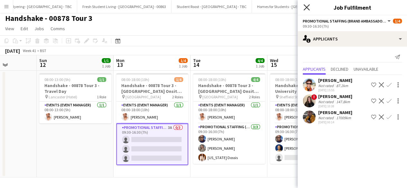
click at [309, 9] on icon "Close pop-in" at bounding box center [307, 7] width 6 height 6
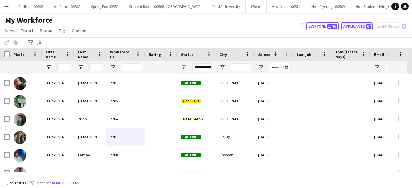
click at [364, 27] on button "Applicants 67" at bounding box center [357, 27] width 32 height 8
type input "**********"
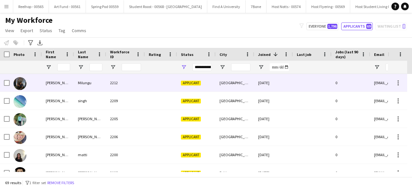
click at [156, 77] on div at bounding box center [161, 83] width 32 height 18
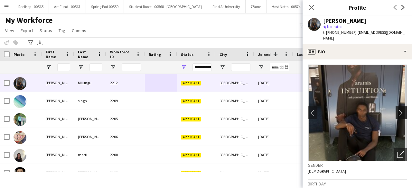
click at [398, 109] on app-icon "chevron-right" at bounding box center [402, 112] width 10 height 7
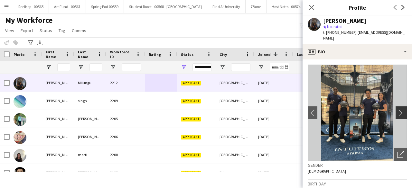
click at [398, 109] on app-icon "chevron-right" at bounding box center [402, 112] width 10 height 7
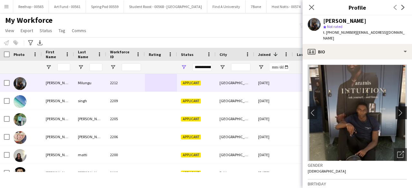
click at [398, 109] on app-icon "chevron-right" at bounding box center [402, 112] width 10 height 7
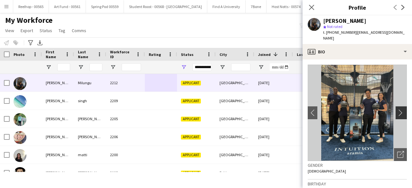
click at [398, 109] on app-icon "chevron-right" at bounding box center [402, 112] width 10 height 7
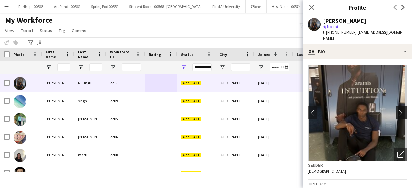
click at [398, 109] on app-icon "chevron-right" at bounding box center [402, 112] width 10 height 7
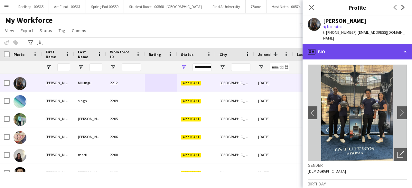
click at [359, 47] on div "profile Bio" at bounding box center [357, 51] width 109 height 15
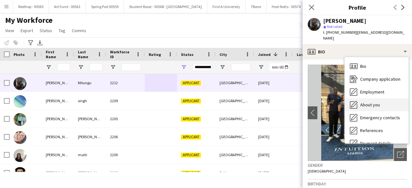
click at [379, 104] on div "About you About you" at bounding box center [377, 105] width 64 height 13
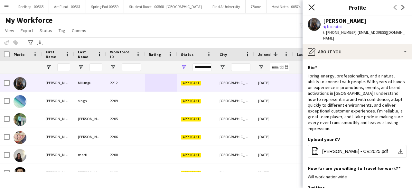
click at [312, 6] on icon "Close pop-in" at bounding box center [312, 7] width 6 height 6
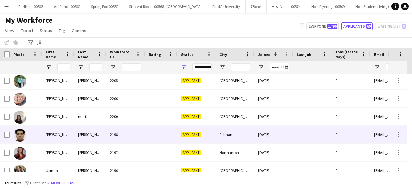
scroll to position [39, 0]
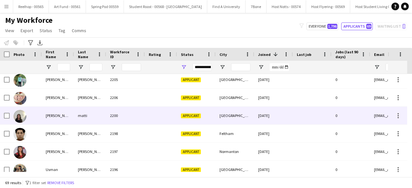
click at [158, 117] on div at bounding box center [161, 116] width 32 height 18
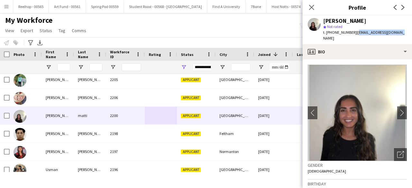
drag, startPoint x: 354, startPoint y: 33, endPoint x: 412, endPoint y: 32, distance: 57.7
click at [412, 32] on app-profile-header "marianna matti star Not rated t. +447861758599 | mariannaanis@gmail.com" at bounding box center [357, 29] width 109 height 29
copy span "mariannaanis@gmail.com"
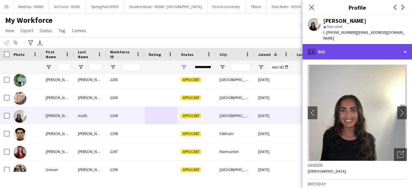
click at [370, 45] on div "profile Bio" at bounding box center [357, 51] width 109 height 15
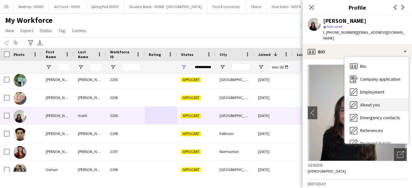
click at [369, 99] on div "About you About you" at bounding box center [377, 105] width 64 height 13
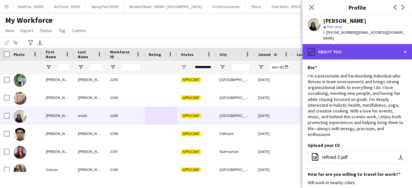
click at [376, 51] on div "pencil4 About you" at bounding box center [357, 51] width 109 height 15
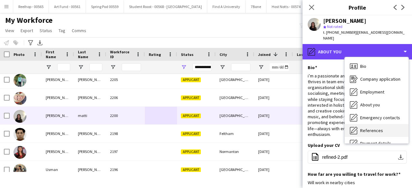
scroll to position [61, 0]
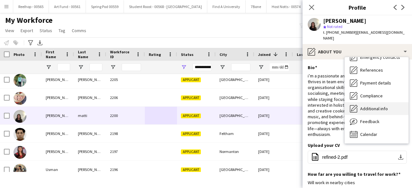
click at [383, 106] on span "Additional info" at bounding box center [374, 109] width 28 height 6
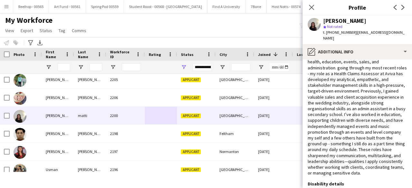
scroll to position [0, 0]
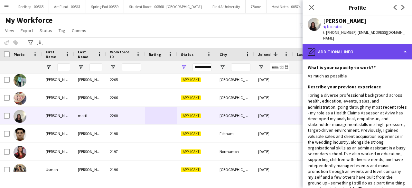
click at [379, 47] on div "pencil4 Additional info" at bounding box center [357, 51] width 109 height 15
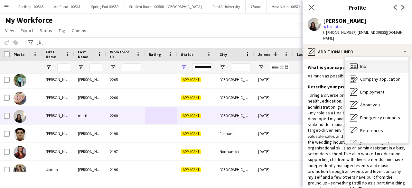
click at [373, 60] on div "Bio Bio" at bounding box center [377, 66] width 64 height 13
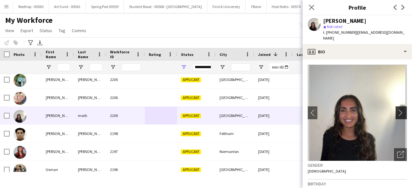
click at [397, 109] on app-icon "chevron-right" at bounding box center [402, 112] width 10 height 7
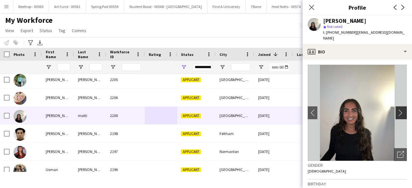
click at [397, 109] on app-icon "chevron-right" at bounding box center [402, 112] width 10 height 7
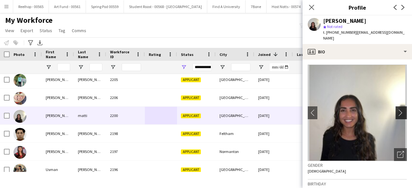
click at [397, 109] on app-icon "chevron-right" at bounding box center [402, 112] width 10 height 7
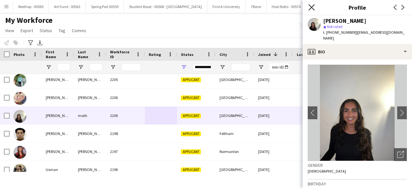
click at [312, 5] on icon "Close pop-in" at bounding box center [312, 7] width 6 height 6
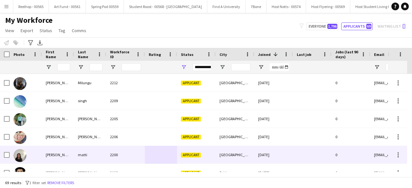
click at [122, 157] on div "2200" at bounding box center [125, 155] width 39 height 18
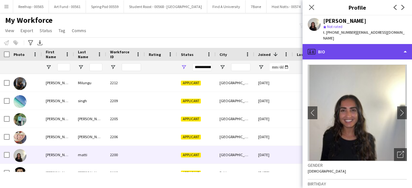
click at [374, 48] on div "profile Bio" at bounding box center [357, 51] width 109 height 15
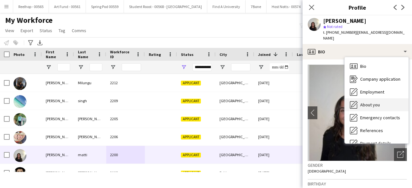
click at [372, 102] on span "About you" at bounding box center [370, 105] width 20 height 6
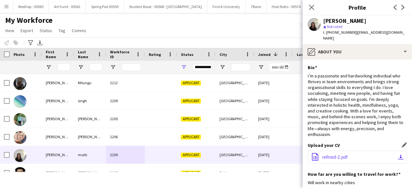
click at [338, 155] on span "refined-2.pdf" at bounding box center [334, 157] width 25 height 5
click at [313, 5] on icon at bounding box center [312, 7] width 6 height 6
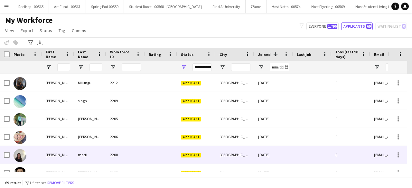
click at [145, 152] on div at bounding box center [161, 155] width 32 height 18
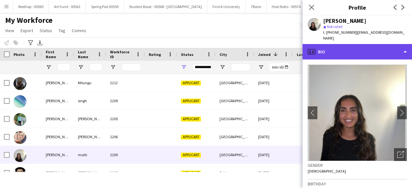
click at [370, 47] on div "profile Bio" at bounding box center [357, 51] width 109 height 15
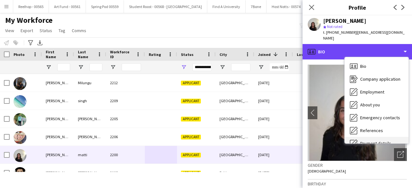
scroll to position [61, 0]
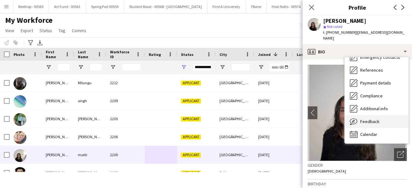
click at [377, 119] on span "Feedback" at bounding box center [369, 122] width 19 height 6
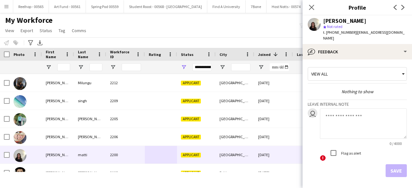
click at [340, 119] on textarea at bounding box center [363, 124] width 87 height 31
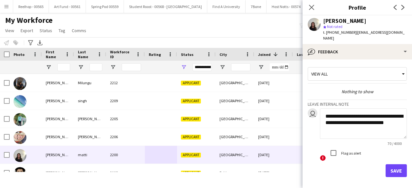
type textarea "**********"
click at [392, 165] on button "Save" at bounding box center [396, 171] width 21 height 13
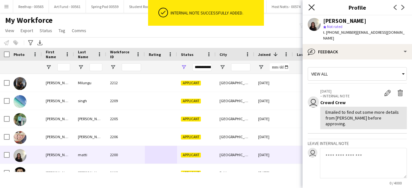
click at [310, 7] on icon "Close pop-in" at bounding box center [312, 7] width 6 height 6
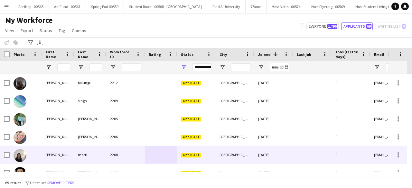
scroll to position [4, 0]
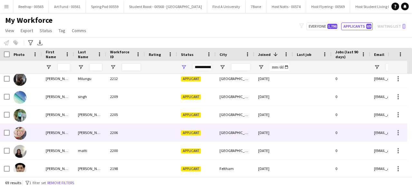
click at [140, 131] on div "2206" at bounding box center [125, 133] width 39 height 18
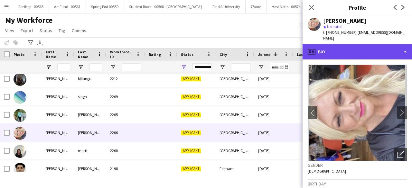
click at [381, 49] on div "profile Bio" at bounding box center [357, 51] width 109 height 15
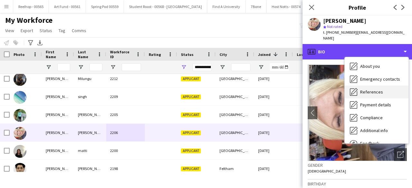
scroll to position [42, 0]
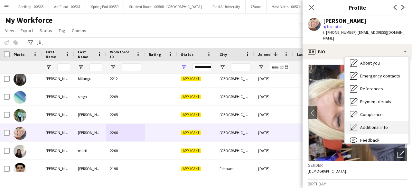
click at [374, 127] on div "Additional info Additional info" at bounding box center [377, 127] width 64 height 13
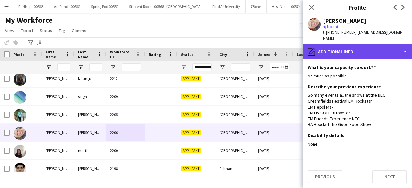
click at [371, 44] on div "pencil4 Additional info" at bounding box center [357, 51] width 109 height 15
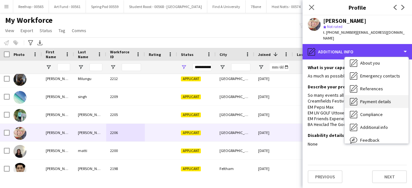
scroll to position [61, 0]
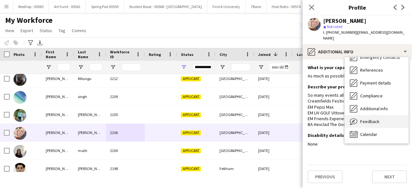
click at [372, 119] on span "Feedback" at bounding box center [369, 122] width 19 height 6
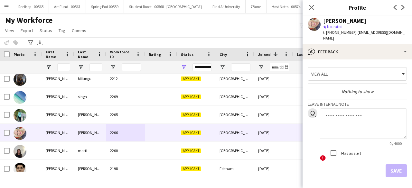
click at [341, 109] on textarea at bounding box center [363, 124] width 87 height 31
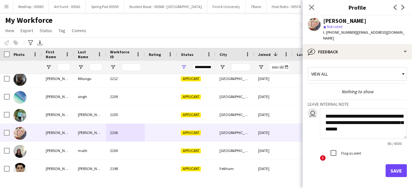
scroll to position [0, 0]
type textarea "**********"
click at [386, 165] on button "Save" at bounding box center [396, 171] width 21 height 13
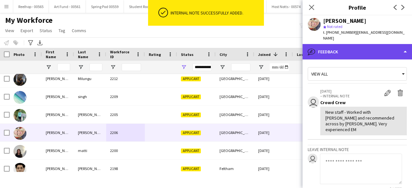
click at [360, 44] on div "bubble-pencil Feedback" at bounding box center [357, 51] width 109 height 15
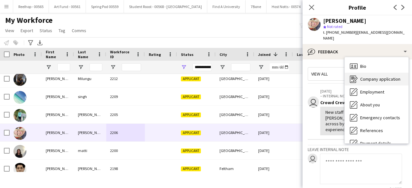
click at [380, 76] on span "Company application" at bounding box center [380, 79] width 40 height 6
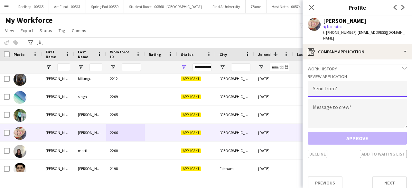
click at [345, 81] on input "email" at bounding box center [357, 89] width 99 height 16
type input "**********"
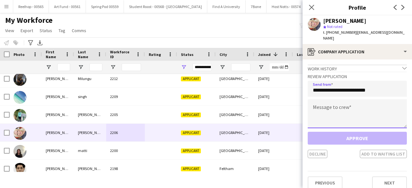
click at [340, 118] on textarea at bounding box center [357, 114] width 99 height 29
paste textarea "**********"
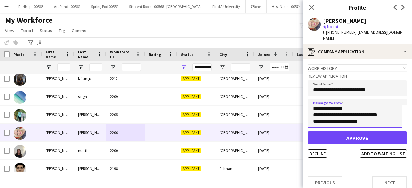
scroll to position [367, 0]
type textarea "**********"
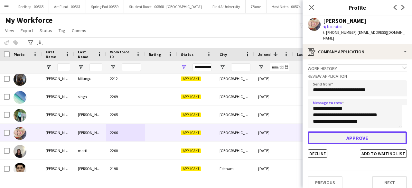
click at [351, 132] on button "Approve" at bounding box center [357, 138] width 99 height 13
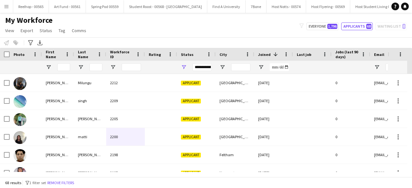
scroll to position [0, 0]
click at [327, 23] on button "Everyone 1,796" at bounding box center [323, 27] width 32 height 8
type input "**********"
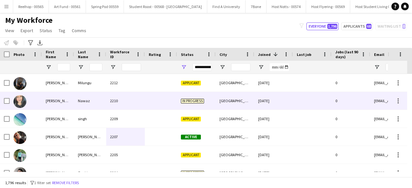
click at [138, 105] on div "2210" at bounding box center [125, 101] width 39 height 18
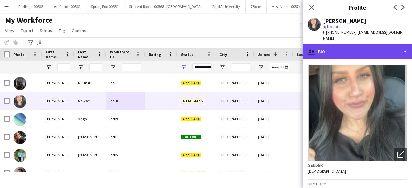
click at [371, 47] on div "profile Bio" at bounding box center [357, 51] width 109 height 15
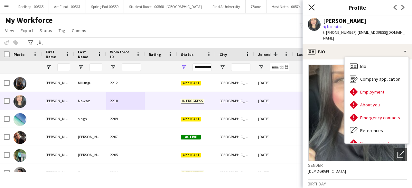
click at [310, 8] on icon at bounding box center [312, 7] width 6 height 6
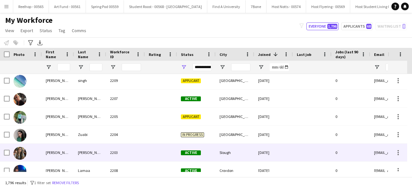
scroll to position [49, 0]
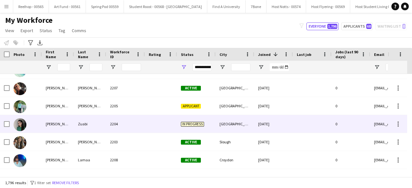
click at [147, 127] on div at bounding box center [161, 124] width 32 height 18
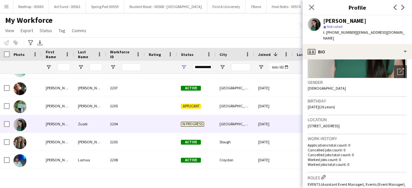
scroll to position [0, 0]
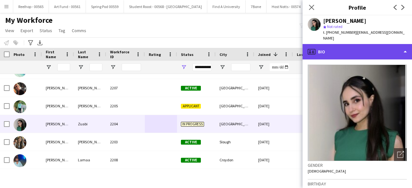
click at [367, 44] on div "profile Bio" at bounding box center [357, 51] width 109 height 15
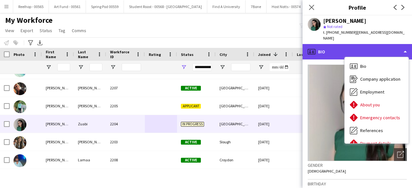
click at [359, 44] on div "profile Bio" at bounding box center [357, 51] width 109 height 15
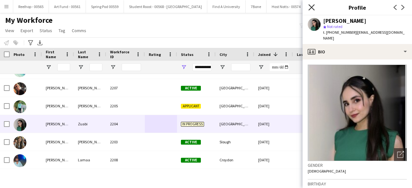
click at [313, 6] on icon at bounding box center [312, 7] width 6 height 6
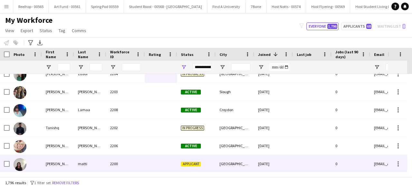
scroll to position [120, 0]
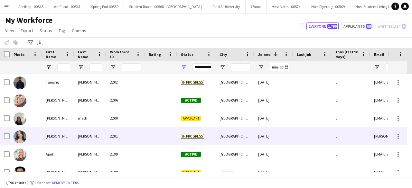
click at [141, 134] on div "2201" at bounding box center [125, 137] width 39 height 18
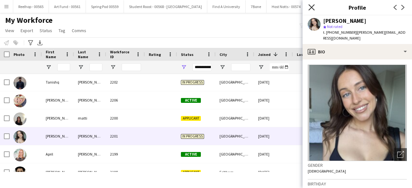
click at [312, 7] on icon at bounding box center [312, 7] width 6 height 6
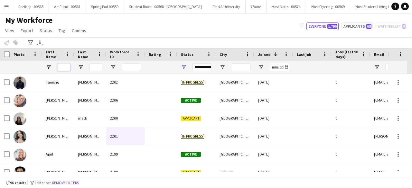
click at [64, 66] on input "First Name Filter Input" at bounding box center [63, 67] width 13 height 8
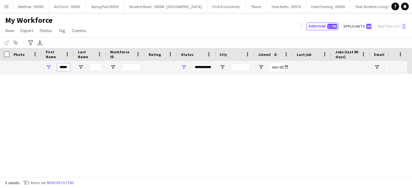
scroll to position [0, 0]
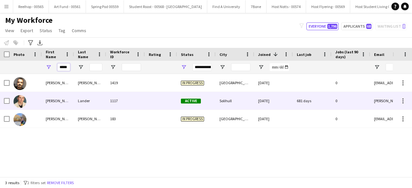
type input "*****"
click at [141, 106] on div "1117" at bounding box center [125, 101] width 39 height 18
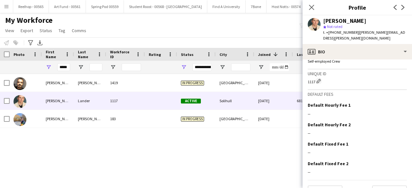
scroll to position [330, 0]
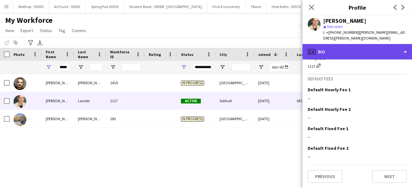
click at [362, 50] on div "profile Bio" at bounding box center [357, 51] width 109 height 15
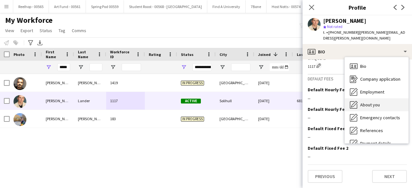
click at [365, 100] on div "About you About you" at bounding box center [377, 105] width 64 height 13
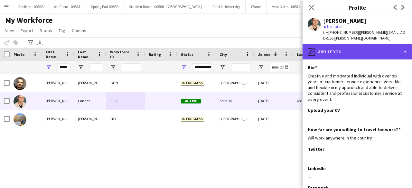
click at [366, 52] on div "pencil4 About you" at bounding box center [357, 51] width 109 height 15
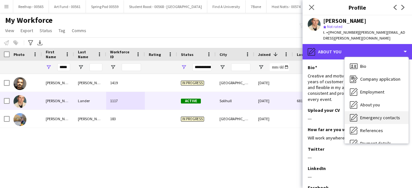
scroll to position [61, 0]
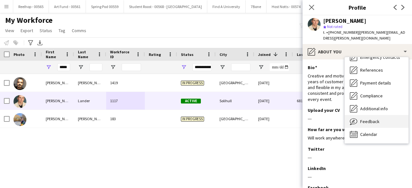
click at [379, 122] on div "Feedback Feedback" at bounding box center [377, 121] width 64 height 13
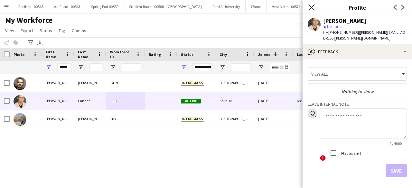
click at [309, 6] on icon "Close pop-in" at bounding box center [312, 7] width 6 height 6
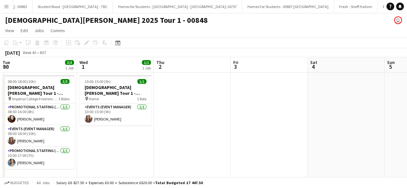
scroll to position [0, 203]
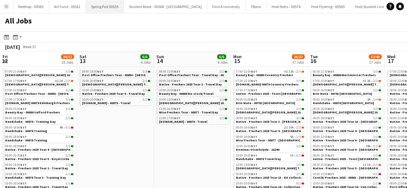
scroll to position [0, 172]
